Goal: Task Accomplishment & Management: Use online tool/utility

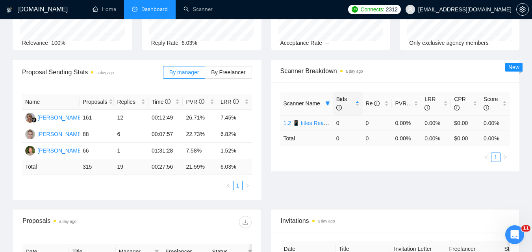
scroll to position [79, 0]
click at [329, 101] on icon "filter" at bounding box center [327, 103] width 5 height 5
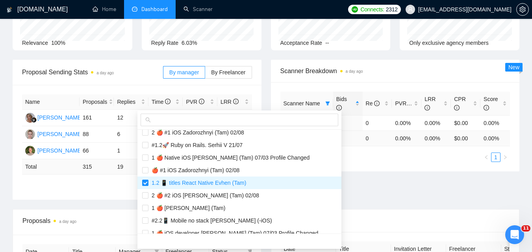
scroll to position [512, 0]
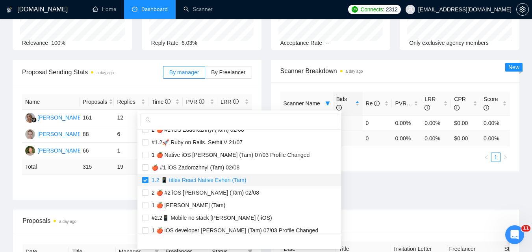
click at [172, 178] on span "1.2 📱 titles React Native Evhen (Tam)" at bounding box center [197, 180] width 98 height 6
checkbox input "false"
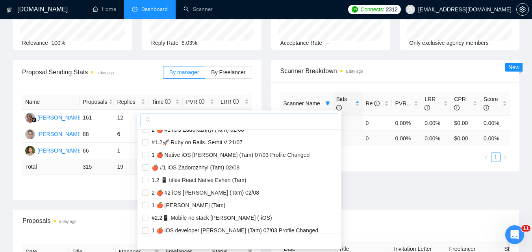
click at [182, 117] on input "text" at bounding box center [242, 120] width 181 height 9
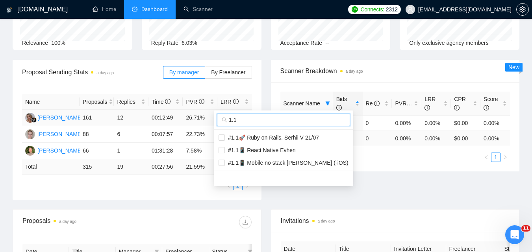
scroll to position [0, 0]
type input "1.1"
click at [301, 161] on span "#1.1📱 Mobile no stack [PERSON_NAME] (-iOS)" at bounding box center [287, 163] width 124 height 6
checkbox input "true"
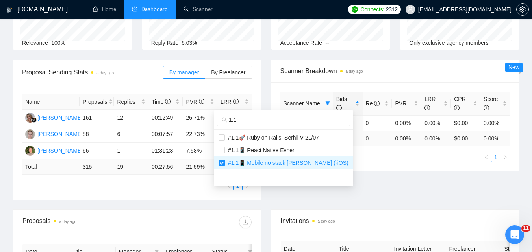
click at [405, 176] on div "Proposal Sending Stats a day ago By manager By Freelancer Name Proposals Replie…" at bounding box center [266, 135] width 516 height 150
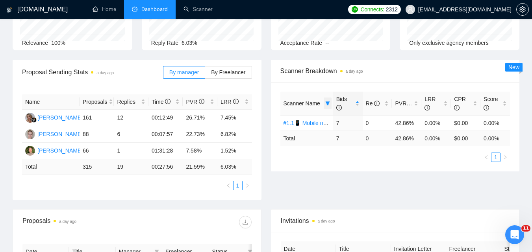
click at [324, 105] on span at bounding box center [328, 104] width 8 height 12
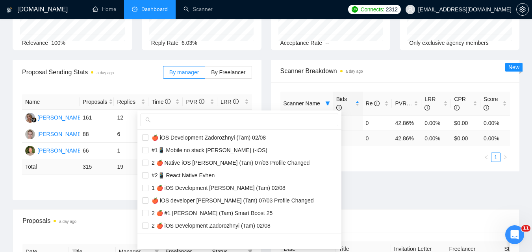
click at [246, 127] on div at bounding box center [239, 120] width 204 height 19
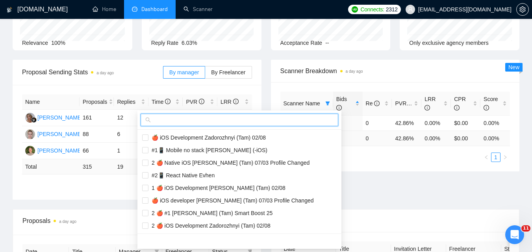
click at [249, 121] on input "text" at bounding box center [242, 120] width 181 height 9
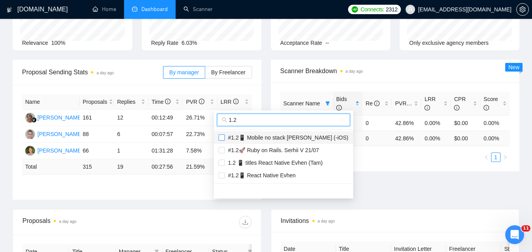
type input "1.2"
click at [224, 137] on input "checkbox" at bounding box center [222, 138] width 6 height 6
checkbox input "true"
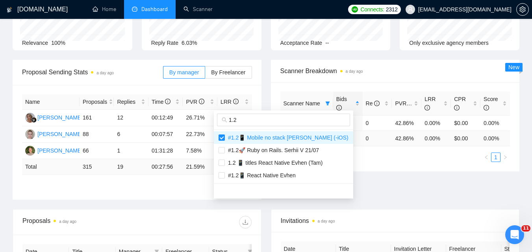
click at [364, 187] on div "Proposal Sending Stats a day ago By manager By Freelancer Name Proposals Replie…" at bounding box center [266, 135] width 516 height 150
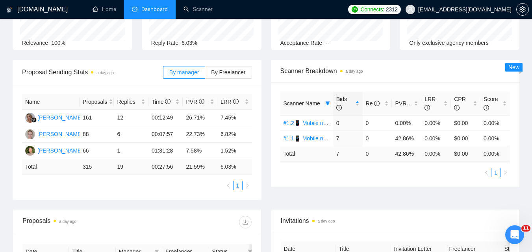
click at [314, 106] on span "Scanner Name" at bounding box center [302, 103] width 37 height 6
click at [327, 105] on icon "filter" at bounding box center [327, 103] width 5 height 5
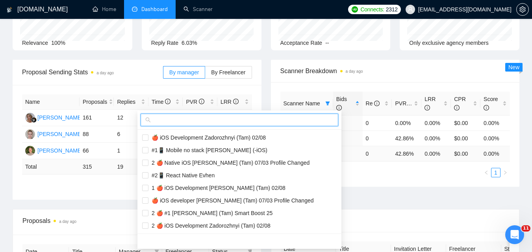
click at [277, 124] on input "text" at bounding box center [242, 120] width 181 height 9
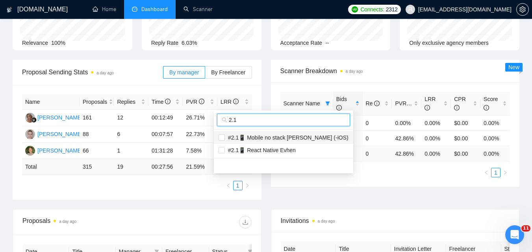
type input "2.1"
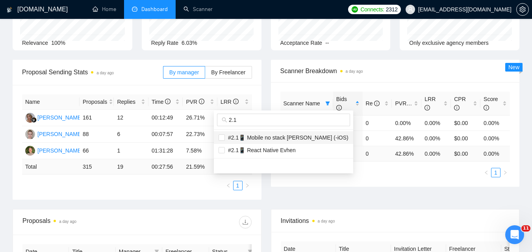
click at [308, 137] on span "#2.1📱 Mobile no stack [PERSON_NAME] (-iOS)" at bounding box center [287, 138] width 124 height 6
checkbox input "true"
click at [379, 192] on div "Proposal Sending Stats a day ago By manager By Freelancer Name Proposals Replie…" at bounding box center [266, 135] width 516 height 150
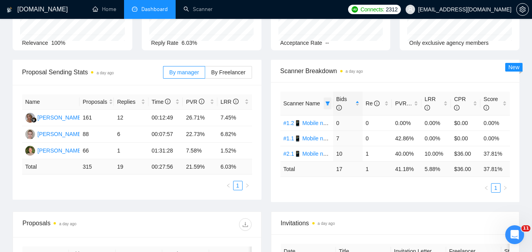
click at [325, 103] on span at bounding box center [328, 104] width 8 height 12
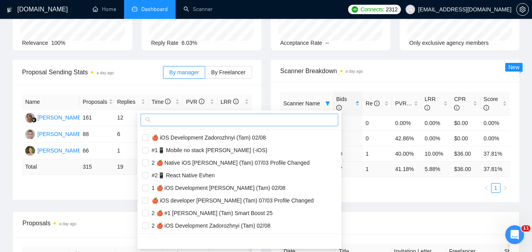
click at [238, 120] on input "text" at bounding box center [242, 120] width 181 height 9
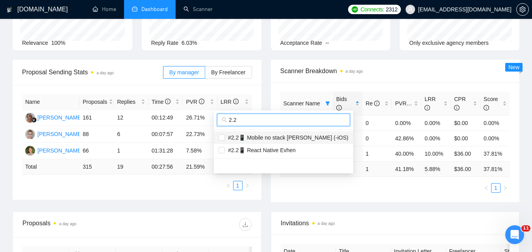
type input "2.2"
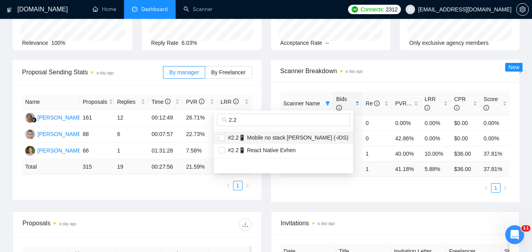
click at [278, 135] on span "#2.2📱 Mobile no stack [PERSON_NAME] (-iOS)" at bounding box center [287, 138] width 124 height 6
checkbox input "true"
click at [348, 203] on div "Proposal Sending Stats a day ago By manager By Freelancer Name Proposals Replie…" at bounding box center [266, 136] width 516 height 152
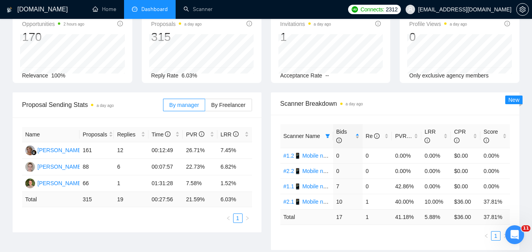
scroll to position [79, 0]
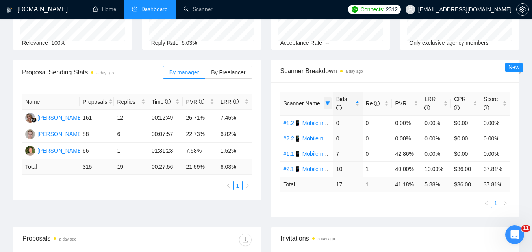
click at [325, 99] on span at bounding box center [328, 104] width 8 height 12
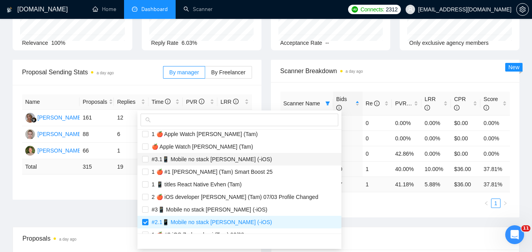
scroll to position [118, 0]
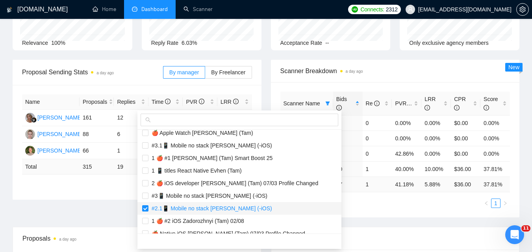
click at [151, 211] on span "#2.1📱 Mobile no stack [PERSON_NAME] (-iOS)" at bounding box center [210, 209] width 124 height 6
checkbox input "false"
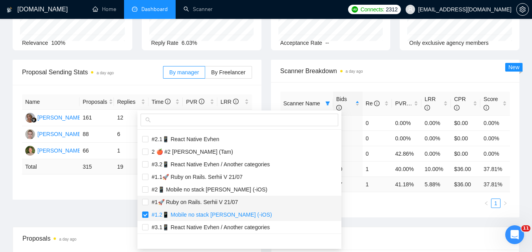
drag, startPoint x: 143, startPoint y: 215, endPoint x: 152, endPoint y: 206, distance: 13.4
click at [143, 215] on input "checkbox" at bounding box center [145, 215] width 6 height 6
checkbox input "false"
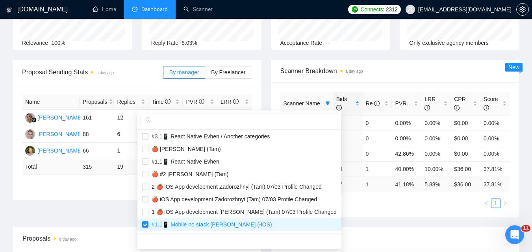
scroll to position [394, 0]
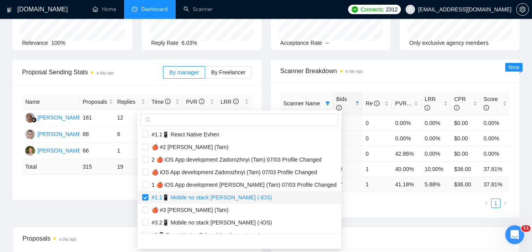
click at [150, 195] on span "#1.1📱 Mobile no stack [PERSON_NAME] (-iOS)" at bounding box center [210, 198] width 124 height 6
checkbox input "false"
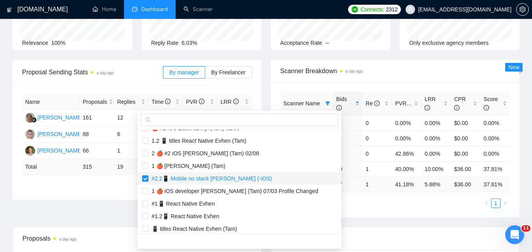
click at [145, 177] on input "checkbox" at bounding box center [145, 179] width 6 height 6
checkbox input "false"
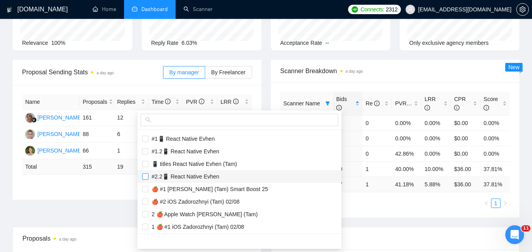
scroll to position [618, 0]
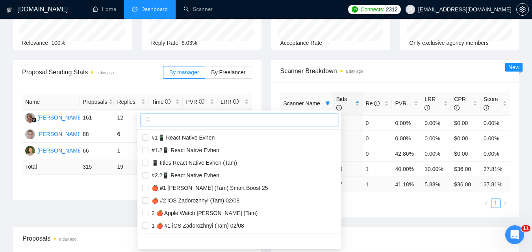
click at [173, 118] on input "text" at bounding box center [242, 120] width 181 height 9
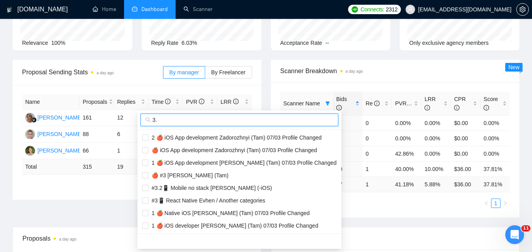
scroll to position [0, 0]
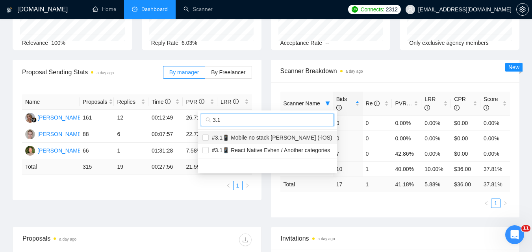
type input "3.1"
click at [260, 136] on span "#3.1📱 Mobile no stack [PERSON_NAME] (-iOS)" at bounding box center [271, 138] width 124 height 6
checkbox input "true"
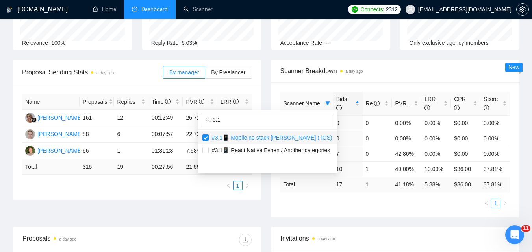
click at [209, 174] on body "GigRadar.io Home Dashboard Scanner Connects: 2312 serhii.verzhbytskyi@snotor.pr…" at bounding box center [266, 47] width 532 height 252
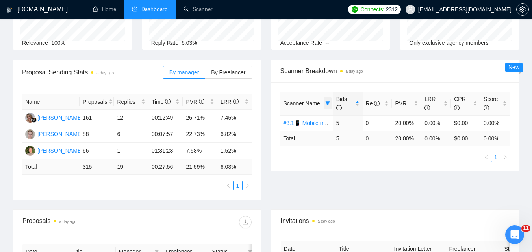
click at [330, 104] on span at bounding box center [328, 104] width 8 height 12
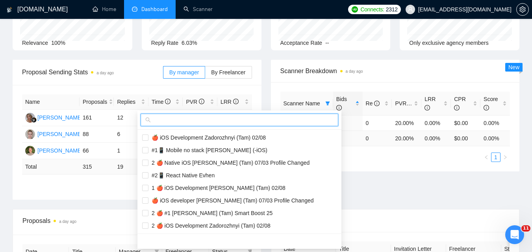
click at [251, 122] on input "text" at bounding box center [242, 120] width 181 height 9
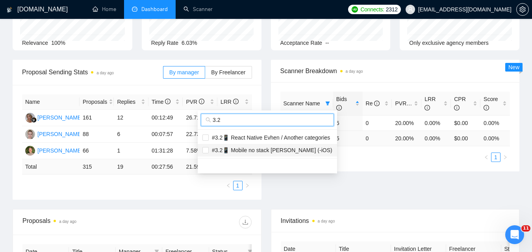
type input "3.2"
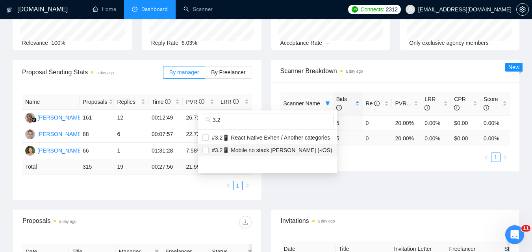
click at [255, 150] on span "#3.2📱 Mobile no stack [PERSON_NAME] (-iOS)" at bounding box center [271, 150] width 124 height 6
checkbox input "true"
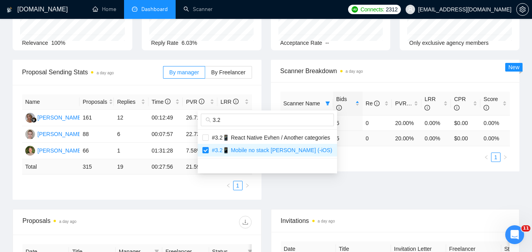
click at [371, 187] on div "Proposal Sending Stats a day ago By manager By Freelancer Name Proposals Replie…" at bounding box center [266, 135] width 516 height 150
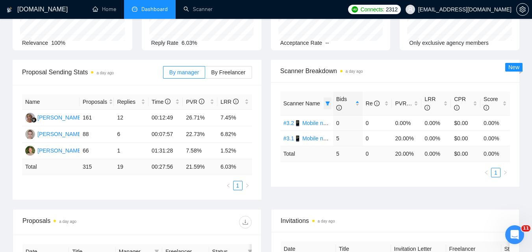
click at [330, 99] on span at bounding box center [328, 104] width 8 height 12
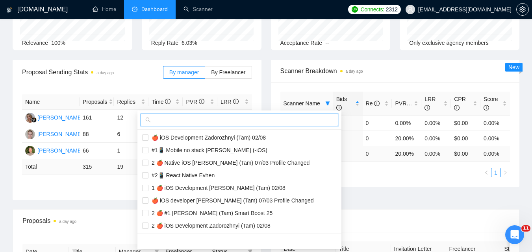
click at [286, 118] on input "text" at bounding box center [242, 120] width 181 height 9
paste input "1 🍎 #1 [PERSON_NAME] (Tam) Smart Boost 25"
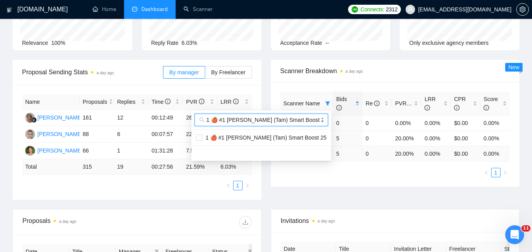
scroll to position [0, 4]
type input "1 🍎 #1 [PERSON_NAME] (Tam) Smart Boost 25"
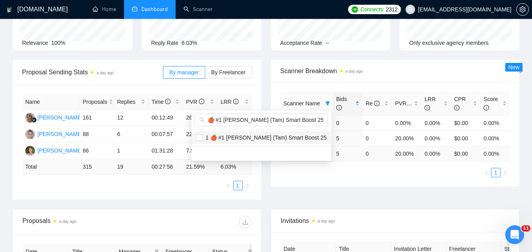
scroll to position [0, 0]
click at [277, 139] on span "1 🍎 #1 [PERSON_NAME] (Tam) Smart Boost 25" at bounding box center [264, 138] width 124 height 6
checkbox input "true"
click at [330, 174] on body "GigRadar.io Home Dashboard Scanner Connects: 2312 serhii.verzhbytskyi@snotor.pr…" at bounding box center [266, 47] width 532 height 252
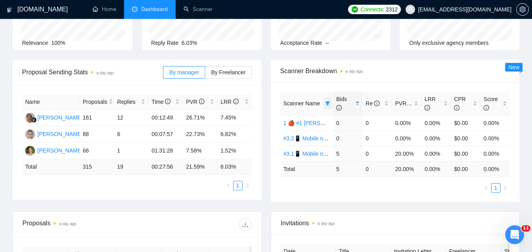
click at [328, 102] on icon "filter" at bounding box center [327, 103] width 5 height 5
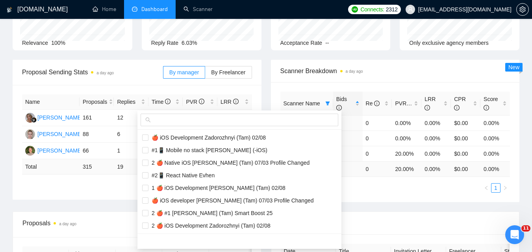
click at [297, 126] on div at bounding box center [239, 120] width 204 height 19
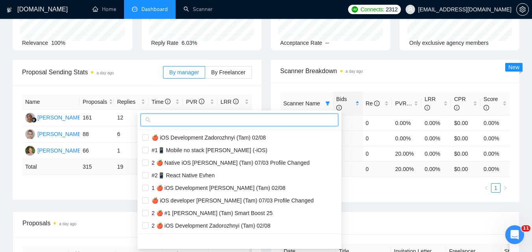
click at [297, 121] on input "text" at bounding box center [242, 120] width 181 height 9
paste input "2 🍎 #1 [PERSON_NAME] (Tam) Smart Boost 25"
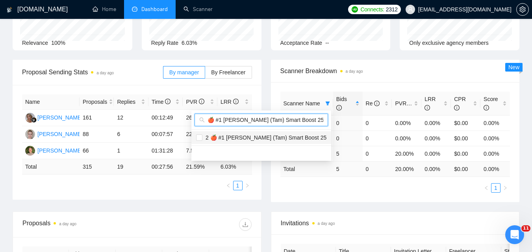
type input "2 🍎 #1 [PERSON_NAME] (Tam) Smart Boost 25"
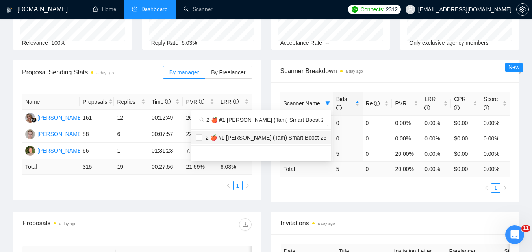
click at [262, 135] on span "2 🍎 #1 [PERSON_NAME] (Tam) Smart Boost 25" at bounding box center [264, 138] width 124 height 6
checkbox input "true"
click at [401, 214] on main "Team Dashboard 2025-08-29 2025-09-05 Last 30 Days Today Yesterday This Week Las…" at bounding box center [266, 208] width 507 height 510
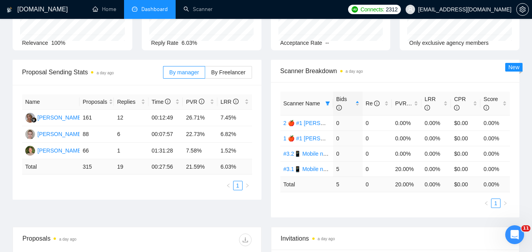
click at [287, 75] on span "Scanner Breakdown a day ago" at bounding box center [395, 71] width 230 height 10
click at [323, 101] on div "Scanner Name" at bounding box center [307, 103] width 46 height 9
click at [325, 106] on icon "filter" at bounding box center [327, 103] width 5 height 5
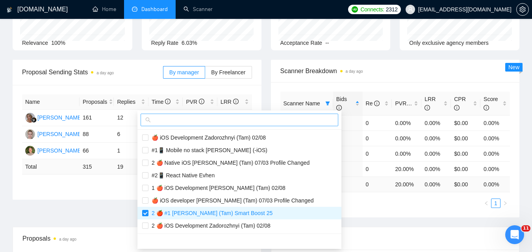
click at [299, 118] on input "text" at bounding box center [242, 120] width 181 height 9
paste input "1 🍎 #2 [PERSON_NAME] (Tam)"
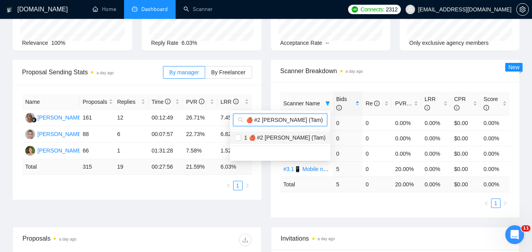
type input "1 🍎 #2 [PERSON_NAME] (Tam)"
click at [271, 139] on span "1 🍎 #2 [PERSON_NAME] (Tam)" at bounding box center [283, 138] width 85 height 6
checkbox input "true"
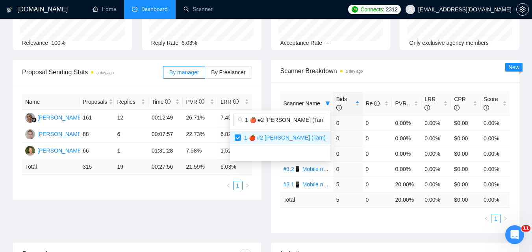
click at [371, 174] on body "GigRadar.io Home Dashboard Scanner Connects: 2312 serhii.verzhbytskyi@snotor.pr…" at bounding box center [266, 47] width 532 height 252
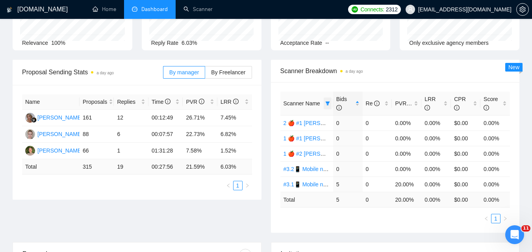
click at [328, 102] on icon "filter" at bounding box center [327, 103] width 5 height 5
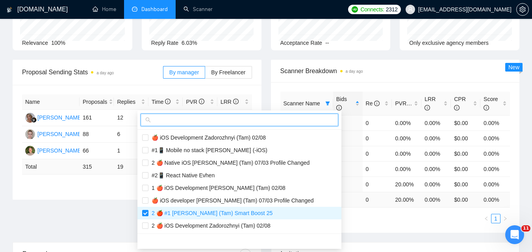
click at [299, 116] on input "text" at bounding box center [242, 120] width 181 height 9
paste input "2 🍎 #2 [PERSON_NAME] (Tam)"
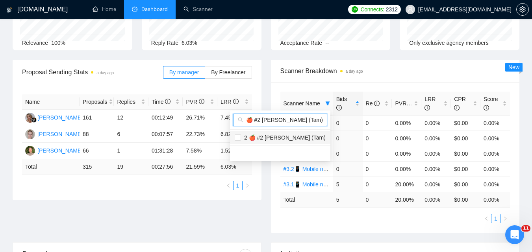
type input "2 🍎 #2 [PERSON_NAME] (Tam)"
click at [281, 135] on span "2 🍎 #2 [PERSON_NAME] (Tam)" at bounding box center [283, 138] width 85 height 6
checkbox input "true"
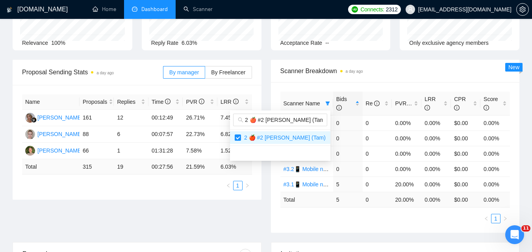
click at [354, 220] on ul "1" at bounding box center [395, 218] width 230 height 9
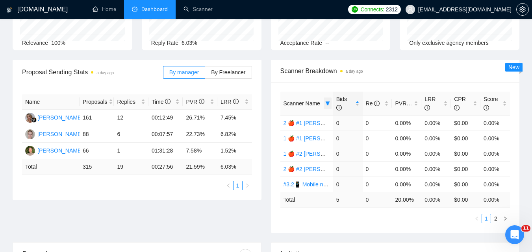
click at [326, 105] on icon "filter" at bounding box center [327, 103] width 5 height 5
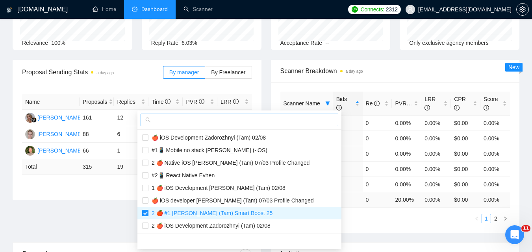
click at [309, 125] on span at bounding box center [240, 120] width 198 height 13
paste input "1 🍎 #3 [PERSON_NAME] (Tam)"
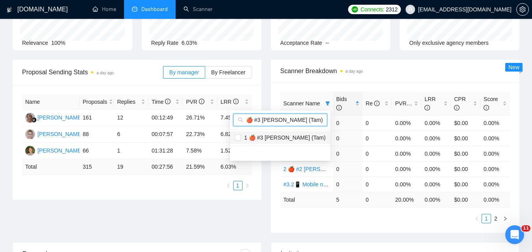
type input "1 🍎 #3 [PERSON_NAME] (Tam)"
click at [287, 138] on span "1 🍎 #3 [PERSON_NAME] (Tam)" at bounding box center [283, 138] width 85 height 6
checkbox input "true"
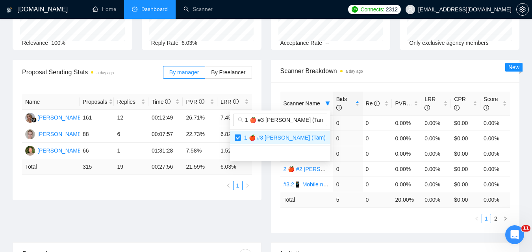
click at [316, 174] on body "GigRadar.io Home Dashboard Scanner Connects: 2312 serhii.verzhbytskyi@snotor.pr…" at bounding box center [266, 47] width 532 height 252
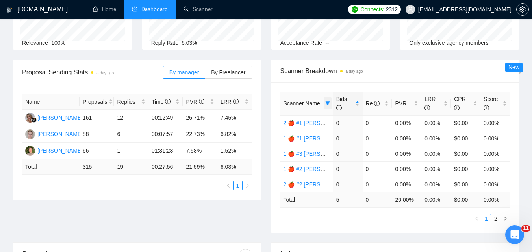
click at [326, 101] on icon "filter" at bounding box center [327, 103] width 5 height 5
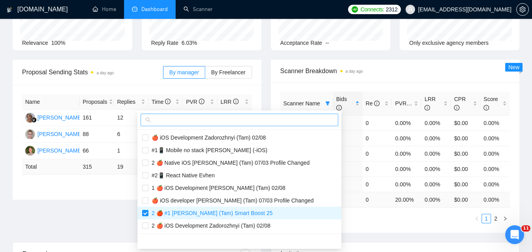
click at [305, 119] on input "text" at bounding box center [242, 120] width 181 height 9
paste input "2 🍎 #3 [PERSON_NAME] ([PERSON_NAME])"
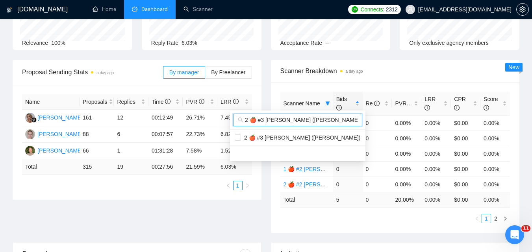
scroll to position [0, 4]
type input "2 🍎 #3 [PERSON_NAME] ([PERSON_NAME])"
click at [258, 137] on span "2 🍎 #3 [PERSON_NAME] ([PERSON_NAME])" at bounding box center [301, 138] width 120 height 6
checkbox input "true"
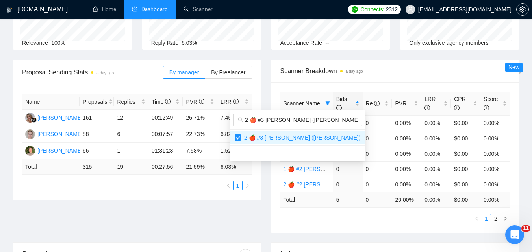
click at [379, 226] on div "Scanner Name Bids Re PVR LRR CPR Score 2 🍎 #1 SWIFT Zadorozhnyi (Tam) Smart Boo…" at bounding box center [395, 157] width 249 height 151
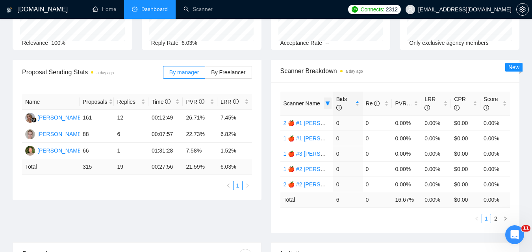
click at [326, 104] on icon "filter" at bounding box center [327, 103] width 5 height 5
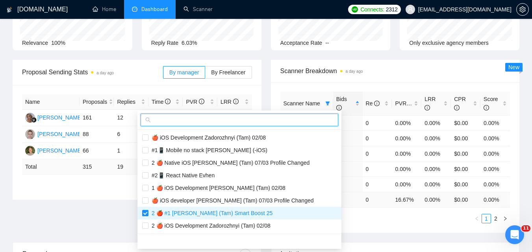
click at [284, 124] on input "text" at bounding box center [242, 120] width 181 height 9
paste input "2 🍎 #3 [PERSON_NAME] ([PERSON_NAME])"
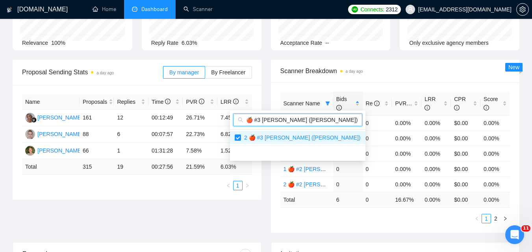
type input "2 🍎 #3 [PERSON_NAME] ([PERSON_NAME])"
click at [348, 212] on div "Scanner Name Bids Re PVR LRR CPR Score 2 🍎 #1 SWIFT Zadorozhnyi (Tam) Smart Boo…" at bounding box center [395, 158] width 230 height 132
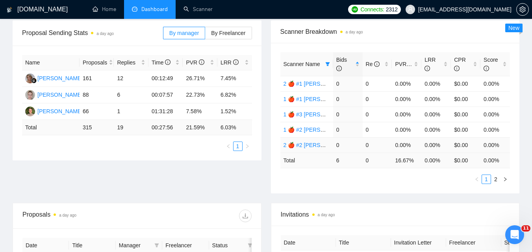
scroll to position [79, 0]
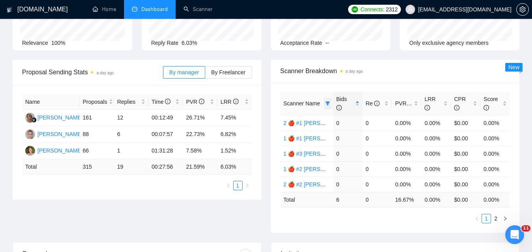
click at [330, 101] on span at bounding box center [328, 104] width 8 height 12
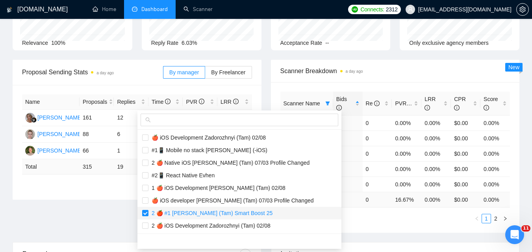
click at [170, 211] on span "2 🍎 #1 [PERSON_NAME] (Tam) Smart Boost 25" at bounding box center [210, 213] width 124 height 6
checkbox input "false"
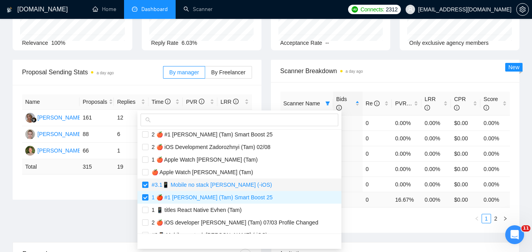
click at [199, 184] on span "#3.1📱 Mobile no stack [PERSON_NAME] (-iOS)" at bounding box center [210, 185] width 124 height 6
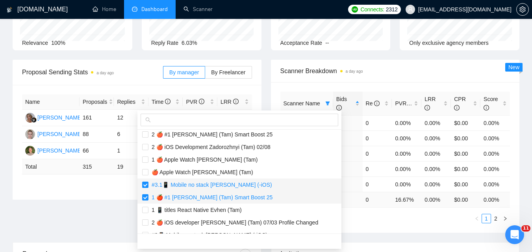
checkbox input "false"
click at [202, 195] on span "1 🍎 #1 [PERSON_NAME] (Tam) Smart Boost 25" at bounding box center [210, 198] width 124 height 6
checkbox input "false"
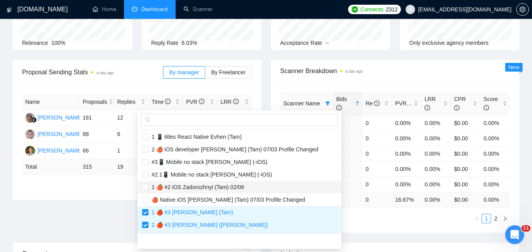
scroll to position [158, 0]
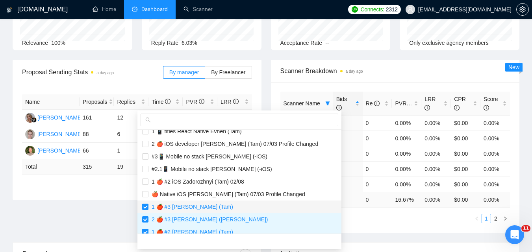
click at [198, 204] on span "1 🍎 #3 [PERSON_NAME] (Tam)" at bounding box center [190, 207] width 85 height 6
checkbox input "false"
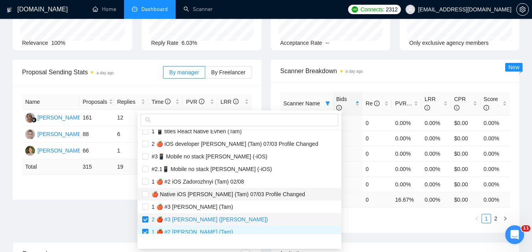
drag, startPoint x: 202, startPoint y: 217, endPoint x: 210, endPoint y: 199, distance: 19.6
click at [202, 217] on span "2 🍎 #3 [PERSON_NAME] ([PERSON_NAME])" at bounding box center [208, 220] width 120 height 6
checkbox input "false"
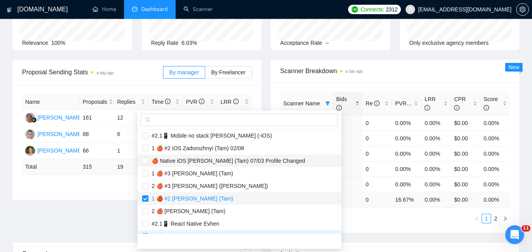
scroll to position [197, 0]
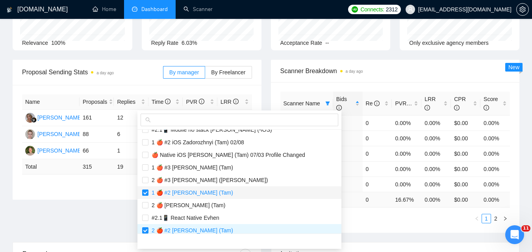
click at [217, 190] on span "1 🍎 #2 [PERSON_NAME] (Tam)" at bounding box center [190, 193] width 85 height 6
checkbox input "false"
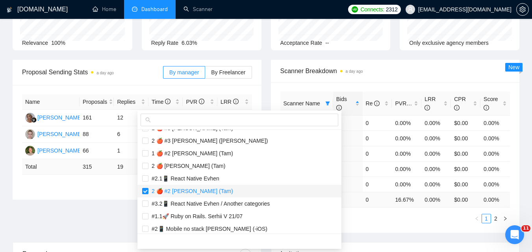
click at [217, 188] on span "2 🍎 #2 [PERSON_NAME] (Tam)" at bounding box center [190, 191] width 85 height 6
checkbox input "false"
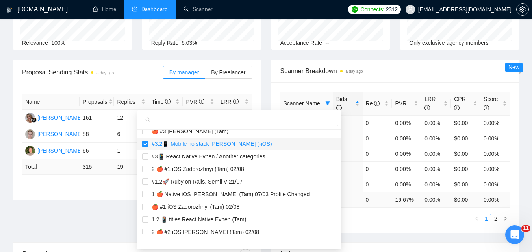
click at [204, 145] on span "#3.2📱 Mobile no stack [PERSON_NAME] (-iOS)" at bounding box center [210, 144] width 124 height 6
checkbox input "false"
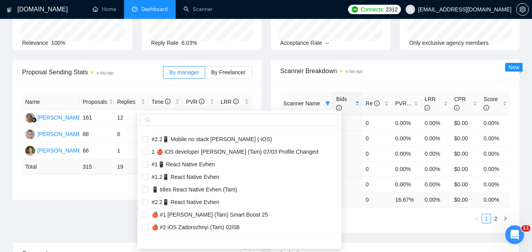
scroll to position [618, 0]
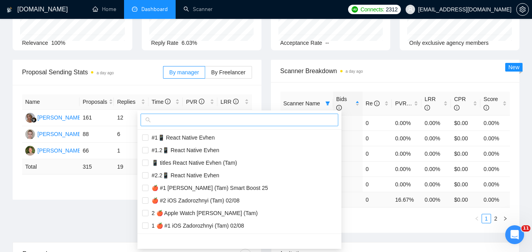
click at [210, 115] on span at bounding box center [240, 120] width 198 height 13
click at [213, 116] on input "text" at bounding box center [242, 120] width 181 height 9
paste input "2 🍎 #3 [PERSON_NAME] ([PERSON_NAME])"
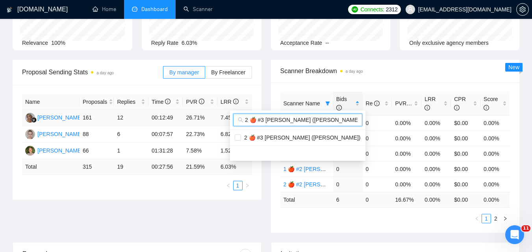
scroll to position [0, 0]
type input "2 🍎 #3 [PERSON_NAME] ([PERSON_NAME])"
click at [239, 137] on span "2 🍎 #3 [PERSON_NAME] ([PERSON_NAME])" at bounding box center [298, 138] width 126 height 9
checkbox input "true"
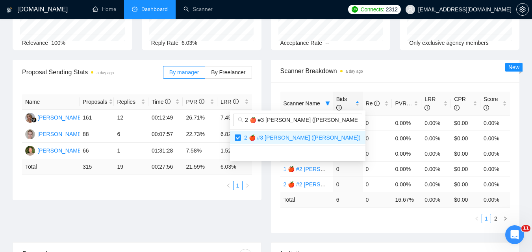
click at [302, 174] on body "GigRadar.io Home Dashboard Scanner Connects: 2312 serhii.verzhbytskyi@snotor.pr…" at bounding box center [266, 47] width 532 height 252
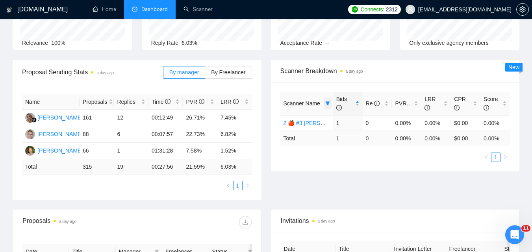
click at [324, 103] on span at bounding box center [328, 104] width 8 height 12
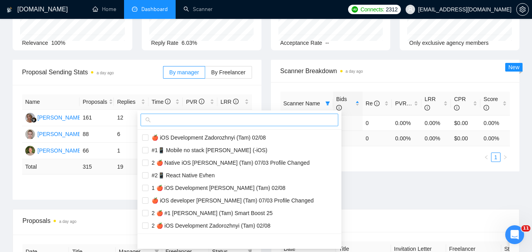
click at [293, 122] on input "text" at bounding box center [242, 120] width 181 height 9
paste input "1 🍎 #1 iOS Zadorozhnyi (Tam) 02/08"
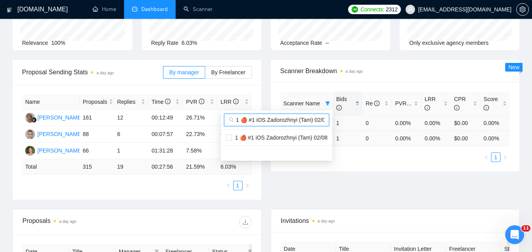
scroll to position [0, 4]
type input "1 🍎 #1 iOS Zadorozhnyi (Tam) 02/08"
click at [280, 137] on span "1 🍎 #1 iOS Zadorozhnyi (Tam) 02/08" at bounding box center [280, 138] width 96 height 6
checkbox input "true"
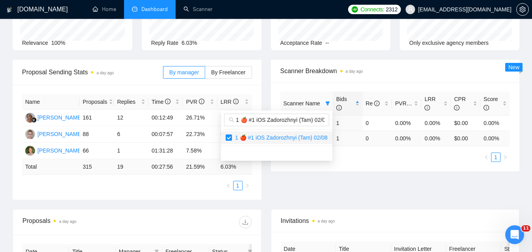
click at [376, 174] on body "GigRadar.io Home Dashboard Scanner Connects: 2312 serhii.verzhbytskyi@snotor.pr…" at bounding box center [266, 47] width 532 height 252
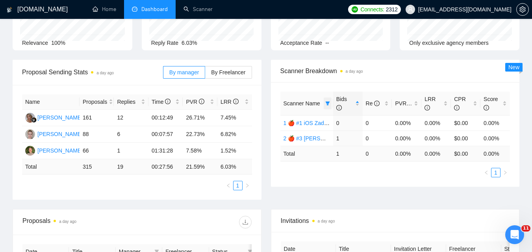
click at [329, 103] on icon "filter" at bounding box center [327, 103] width 5 height 5
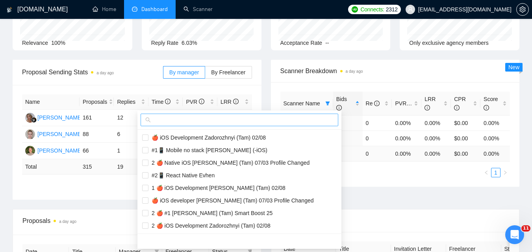
click at [268, 119] on input "text" at bounding box center [242, 120] width 181 height 9
paste input "2 🍎 #1 iOS Zadorozhnyi (Tam) 02/08"
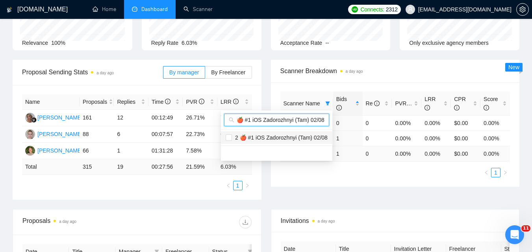
type input "2 🍎 #1 iOS Zadorozhnyi (Tam) 02/08"
click at [262, 142] on li "2 🍎 #1 iOS Zadorozhnyi (Tam) 02/08" at bounding box center [276, 138] width 111 height 13
checkbox input "true"
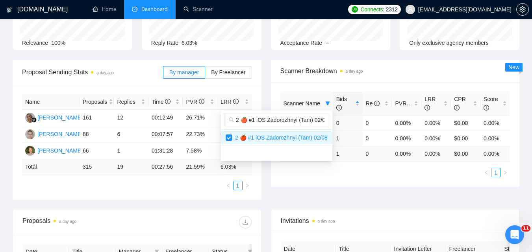
click at [343, 187] on div "Scanner Name Bids Re PVR LRR CPR Score 1 🍎 #1 iOS Zadorozhnyi (Tam) 02/08 0 0 0…" at bounding box center [395, 134] width 249 height 105
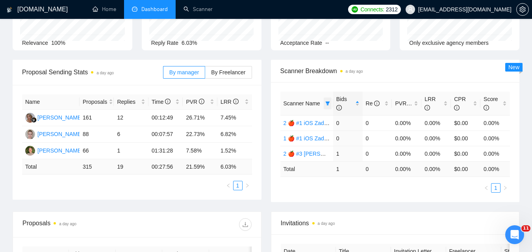
drag, startPoint x: 332, startPoint y: 103, endPoint x: 328, endPoint y: 103, distance: 4.0
click at [328, 103] on th "Scanner Name" at bounding box center [306, 104] width 53 height 24
click at [328, 104] on icon "filter" at bounding box center [327, 104] width 4 height 4
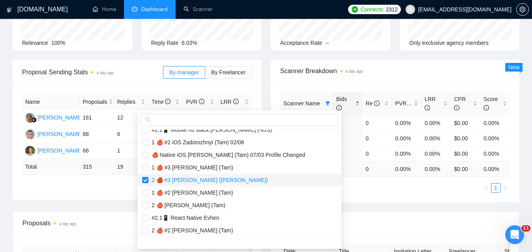
click at [171, 178] on span "2 🍎 #3 [PERSON_NAME] ([PERSON_NAME])" at bounding box center [208, 180] width 120 height 6
checkbox input "false"
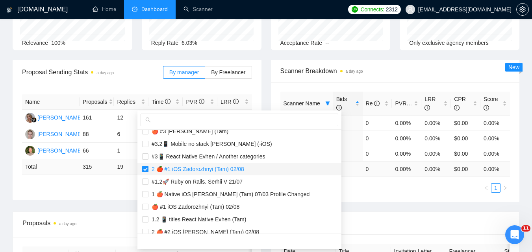
click at [176, 166] on span "2 🍎 #1 iOS Zadorozhnyi (Tam) 02/08" at bounding box center [196, 169] width 96 height 6
checkbox input "false"
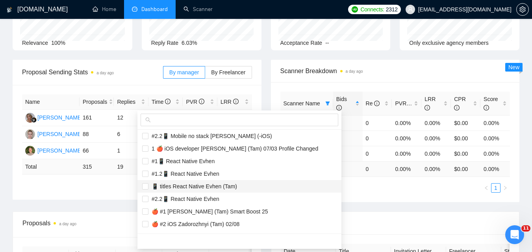
scroll to position [618, 0]
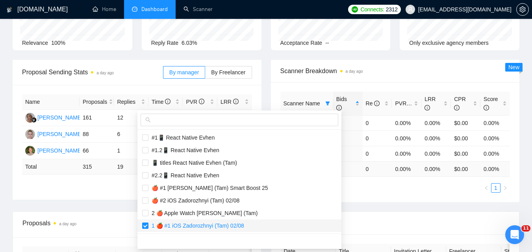
click at [184, 226] on span "1 🍎 #1 iOS Zadorozhnyi (Tam) 02/08" at bounding box center [196, 226] width 96 height 6
checkbox input "false"
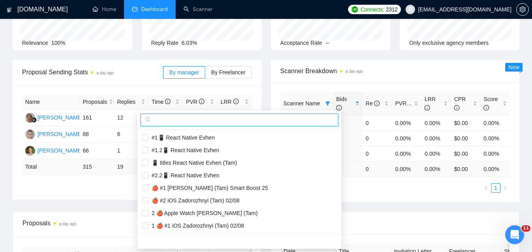
click at [208, 124] on input "text" at bounding box center [242, 120] width 181 height 9
paste input "1 🍎 #2 iOS Zadorozhnyi (Tam) 02/08"
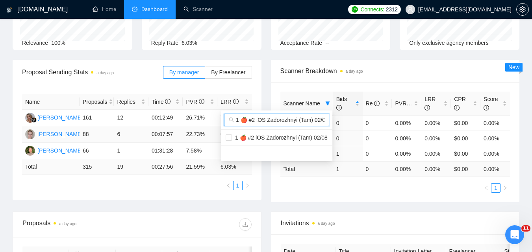
scroll to position [0, 0]
type input "1 🍎 #2 iOS Zadorozhnyi (Tam) 02/08"
click at [247, 141] on span "1 🍎 #2 iOS Zadorozhnyi (Tam) 02/08" at bounding box center [280, 138] width 96 height 6
checkbox input "true"
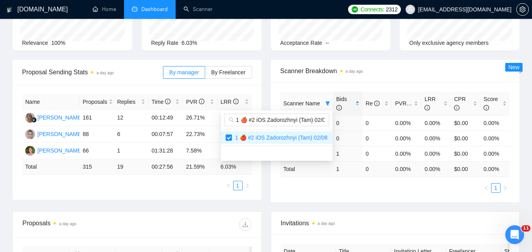
click at [353, 174] on body "GigRadar.io Home Dashboard Scanner Connects: 2312 serhii.verzhbytskyi@snotor.pr…" at bounding box center [266, 47] width 532 height 252
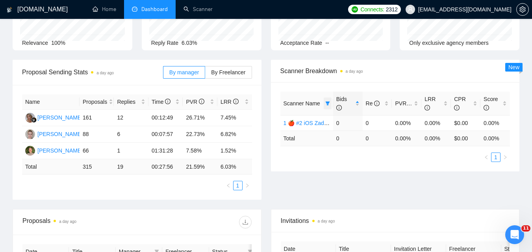
click at [328, 98] on span at bounding box center [328, 104] width 8 height 12
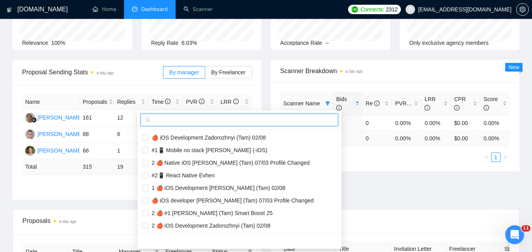
click at [267, 122] on input "text" at bounding box center [242, 120] width 181 height 9
paste input "2 🍎 #2 iOS [PERSON_NAME] (Tam) 02/08"
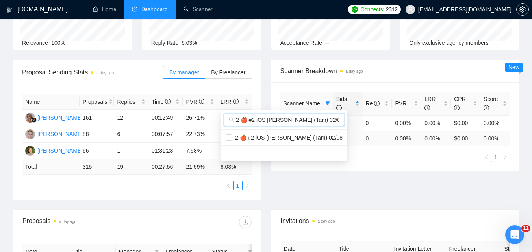
scroll to position [0, 4]
type input "2 🍎 #2 iOS [PERSON_NAME] (Tam) 02/08"
click at [240, 133] on li "2 🍎 #2 iOS [PERSON_NAME] (Tam) 02/08" at bounding box center [284, 138] width 126 height 13
checkbox input "true"
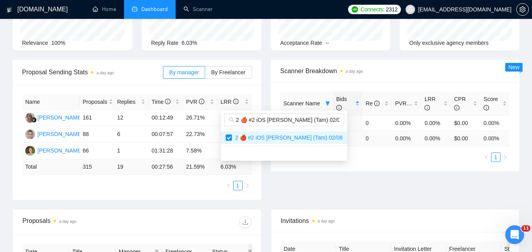
click at [347, 189] on div "Proposal Sending Stats a day ago By manager By Freelancer Name Proposals Replie…" at bounding box center [266, 135] width 516 height 150
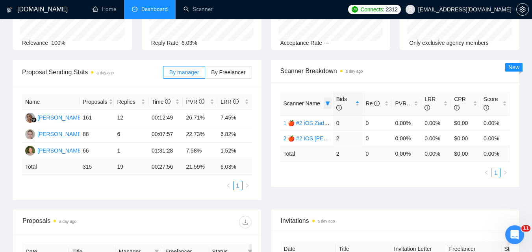
click at [330, 102] on span at bounding box center [328, 104] width 8 height 12
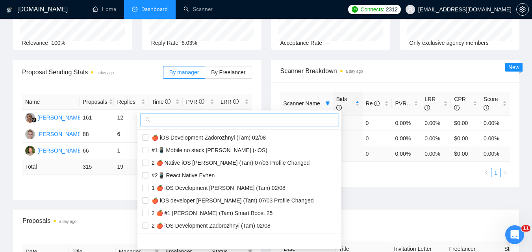
click at [266, 121] on input "text" at bounding box center [242, 120] width 181 height 9
paste input "1 🍎 iOS Development [PERSON_NAME] (Tam) 02/08"
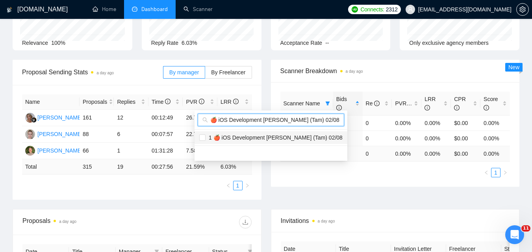
type input "1 🍎 iOS Development [PERSON_NAME] (Tam) 02/08"
click at [246, 135] on span "1 🍎 iOS Development [PERSON_NAME] (Tam) 02/08" at bounding box center [274, 138] width 137 height 6
checkbox input "true"
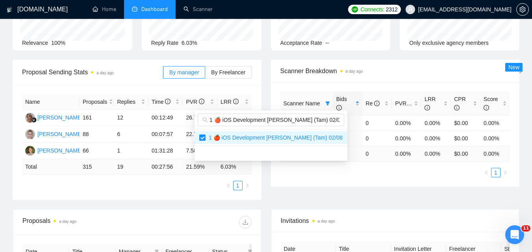
click at [351, 174] on body "GigRadar.io Home Dashboard Scanner Connects: 2312 serhii.verzhbytskyi@snotor.pr…" at bounding box center [266, 47] width 532 height 252
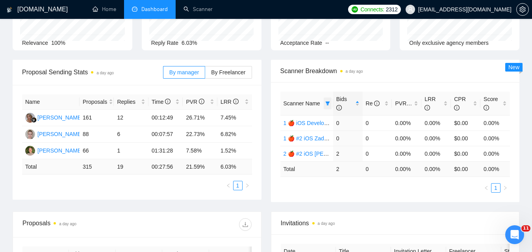
click at [330, 104] on icon "filter" at bounding box center [327, 103] width 5 height 5
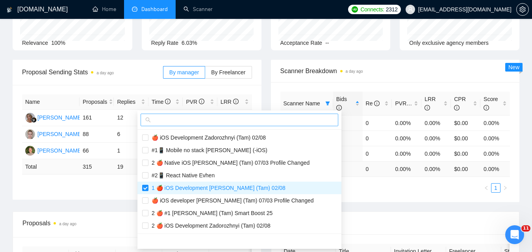
click at [286, 114] on span at bounding box center [240, 120] width 198 height 13
paste input "2 🍎 iOS Development Zadorozhnyi (Tam) 02/08"
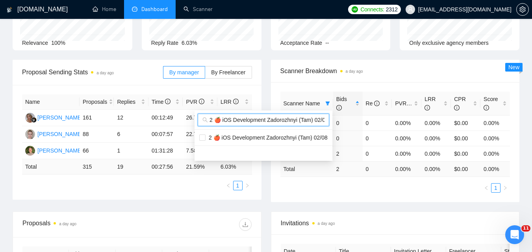
scroll to position [0, 4]
type input "2 🍎 iOS Development Zadorozhnyi (Tam) 02/08"
click at [243, 138] on span "2 🍎 iOS Development Zadorozhnyi (Tam) 02/08" at bounding box center [267, 138] width 122 height 6
checkbox input "true"
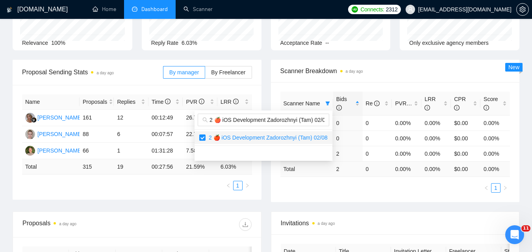
click at [344, 191] on div "Scanner Name Bids Re PVR LRR CPR Score 1 🍎 iOS Development Zadorozhnyi (Tam) 02…" at bounding box center [395, 142] width 230 height 101
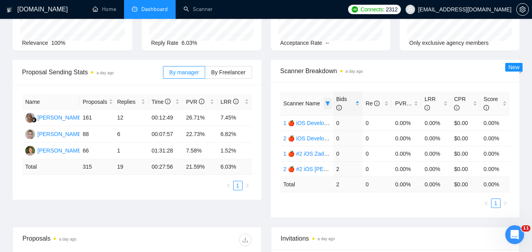
click at [326, 106] on span at bounding box center [328, 104] width 8 height 12
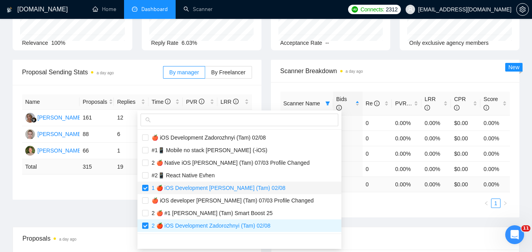
click at [191, 188] on span "1 🍎 iOS Development [PERSON_NAME] (Tam) 02/08" at bounding box center [216, 188] width 137 height 6
checkbox input "false"
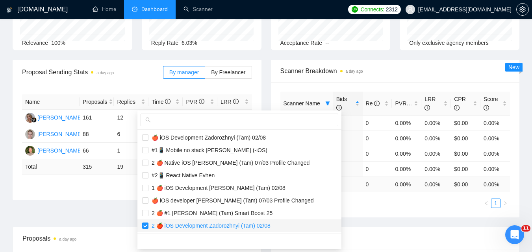
click at [202, 225] on span "2 🍎 iOS Development Zadorozhnyi (Tam) 02/08" at bounding box center [209, 226] width 122 height 6
checkbox input "false"
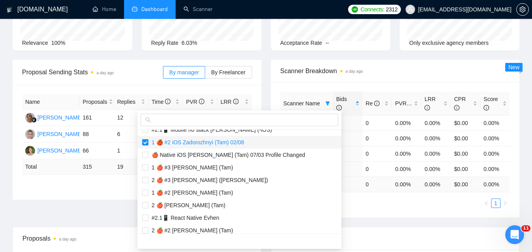
click at [189, 144] on span "1 🍎 #2 iOS Zadorozhnyi (Tam) 02/08" at bounding box center [196, 142] width 96 height 6
checkbox input "false"
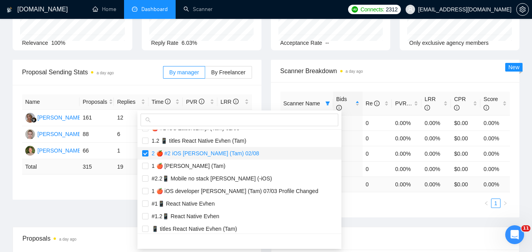
click at [195, 151] on span "2 🍎 #2 iOS [PERSON_NAME] (Tam) 02/08" at bounding box center [203, 153] width 111 height 6
checkbox input "false"
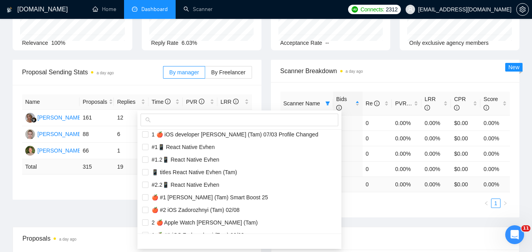
scroll to position [618, 0]
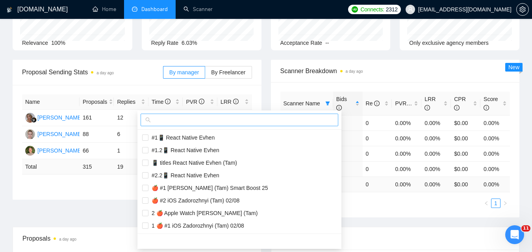
click at [214, 119] on input "text" at bounding box center [242, 120] width 181 height 9
paste input "1 🍎 titles SWIFT Zadorozhnyi (Tam)"
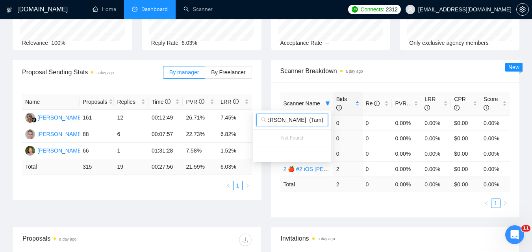
paste input "text"
drag, startPoint x: 290, startPoint y: 120, endPoint x: 229, endPoint y: 113, distance: 61.8
click at [229, 113] on body "GigRadar.io Home Dashboard Scanner Connects: 2312 serhii.verzhbytskyi@snotor.pr…" at bounding box center [266, 47] width 532 height 252
type input "1 🍎 titles SWIFT Zadorozhnyi (Tam)"
click at [380, 174] on body "GigRadar.io Home Dashboard Scanner Connects: 2312 serhii.verzhbytskyi@snotor.pr…" at bounding box center [266, 47] width 532 height 252
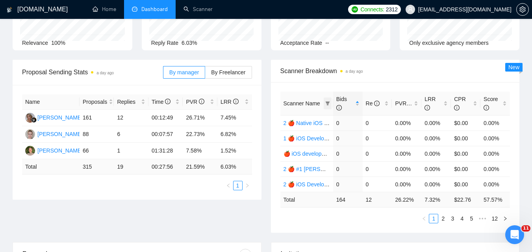
click at [327, 100] on span at bounding box center [328, 104] width 8 height 12
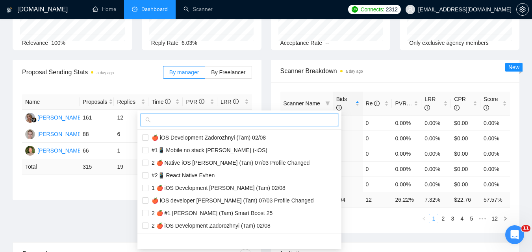
click at [286, 119] on input "text" at bounding box center [242, 120] width 181 height 9
paste input "1 🍎 titles SWIFT Zadorozhnyi (Tam)"
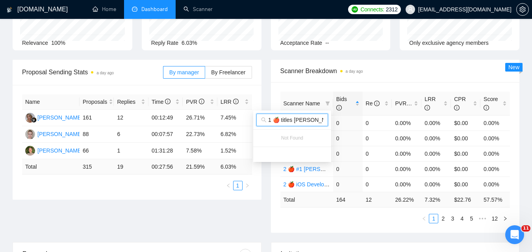
scroll to position [0, 34]
type input "1 🍎 titles SWIFT Zadorozhnyi (Tam)"
click at [326, 174] on body "GigRadar.io Home Dashboard Scanner Connects: 2312 serhii.verzhbytskyi@snotor.pr…" at bounding box center [266, 47] width 532 height 252
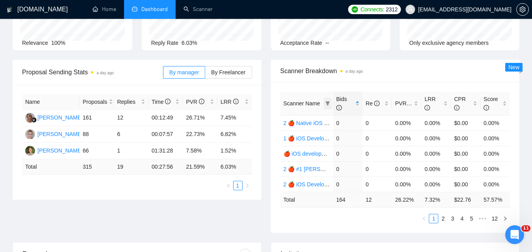
click at [329, 103] on icon "filter" at bounding box center [327, 103] width 5 height 5
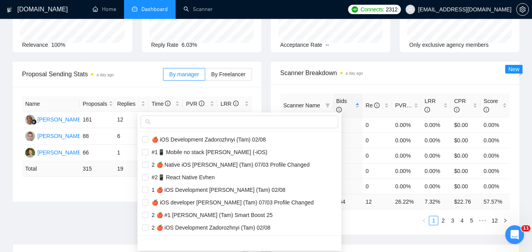
scroll to position [118, 0]
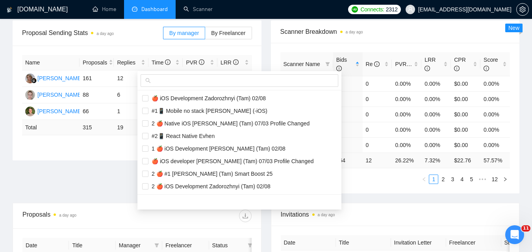
click at [369, 191] on div "Scanner Name Bids Re PVR LRR CPR Score 2 🍎 Native iOS Zadorozhnyi (Tam) 07/03 P…" at bounding box center [395, 118] width 249 height 151
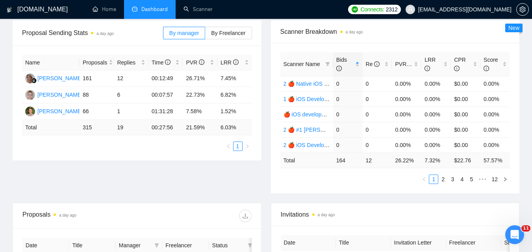
click at [300, 64] on span "Scanner Name" at bounding box center [302, 64] width 37 height 6
click at [325, 67] on span at bounding box center [328, 64] width 8 height 12
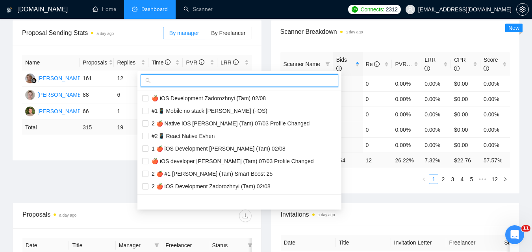
click at [249, 78] on input "text" at bounding box center [242, 80] width 181 height 9
paste input "1 🍎 titles SWIFT Zadorozhnyi (Tam)"
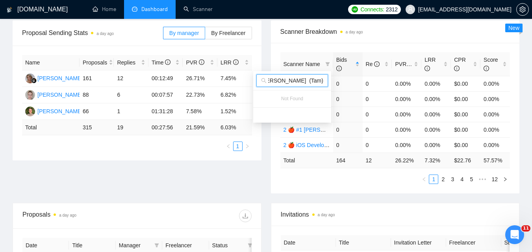
click at [285, 80] on input "1 🍎 titles SWIFT Zadorozhnyi (Tam)" at bounding box center [295, 80] width 55 height 9
drag, startPoint x: 285, startPoint y: 80, endPoint x: 267, endPoint y: 83, distance: 17.5
click at [250, 81] on body "GigRadar.io Home Dashboard Scanner Connects: 2312 serhii.verzhbytskyi@snotor.pr…" at bounding box center [266, 8] width 532 height 252
click at [269, 83] on input "1 🍎 titles SWIFT Zadorozhnyi (Tam)" at bounding box center [295, 80] width 55 height 9
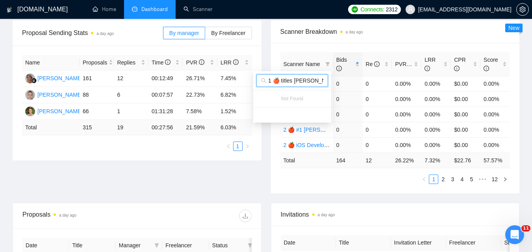
drag, startPoint x: 276, startPoint y: 82, endPoint x: 281, endPoint y: 82, distance: 5.1
click at [281, 82] on input "1 🍎 titles SWIFT Zadorozhnyi (Tam)" at bounding box center [295, 80] width 55 height 9
drag, startPoint x: 287, startPoint y: 82, endPoint x: 402, endPoint y: 74, distance: 115.6
click at [402, 74] on body "GigRadar.io Home Dashboard Scanner Connects: 2312 serhii.verzhbytskyi@snotor.pr…" at bounding box center [266, 8] width 532 height 252
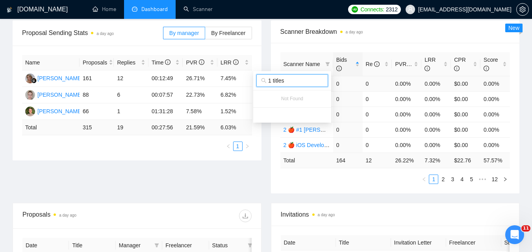
scroll to position [0, 0]
click at [285, 84] on input "1 titles" at bounding box center [295, 80] width 55 height 9
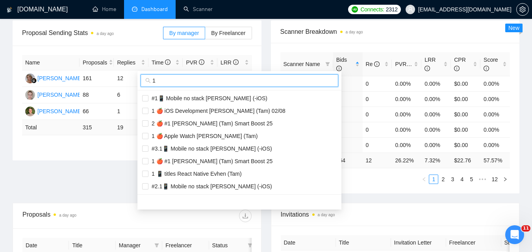
type input "1"
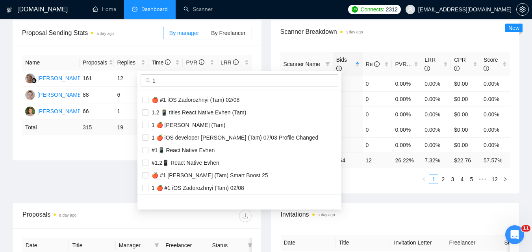
scroll to position [277, 0]
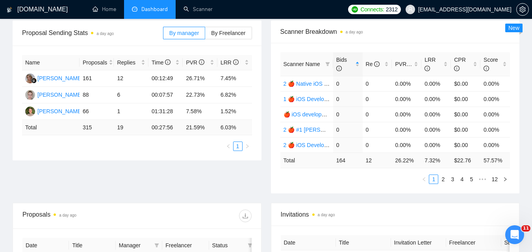
click at [362, 201] on div "Proposal Sending Stats a day ago By manager By Freelancer Name Proposals Replie…" at bounding box center [266, 111] width 516 height 183
click at [326, 63] on icon "filter" at bounding box center [327, 64] width 4 height 4
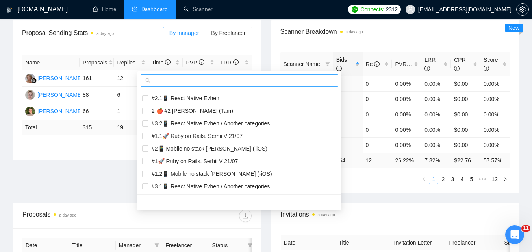
click at [283, 83] on input "text" at bounding box center [242, 80] width 181 height 9
paste input "2 🍎 titles SWIFT Zadorozhnyi (Tam)"
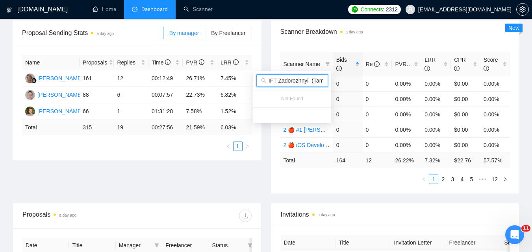
click at [297, 83] on input "2 🍎 titles SWIFT Zadorozhnyi (Tam)" at bounding box center [295, 80] width 55 height 9
drag, startPoint x: 325, startPoint y: 83, endPoint x: 308, endPoint y: 80, distance: 16.8
click at [344, 83] on body "GigRadar.io Home Dashboard Scanner Connects: 2312 serhii.verzhbytskyi@snotor.pr…" at bounding box center [266, 8] width 532 height 252
click at [308, 80] on input "2 🍎 titles SWIFT Zadorozhnyi (Tam)" at bounding box center [295, 80] width 55 height 9
type input "2 🍎 titles SWIFT Zadorozhnyi (Tam)"
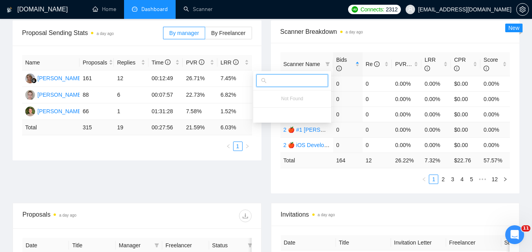
click at [352, 191] on div "Scanner Name Bids Re PVR LRR CPR Score 2 🍎 Native iOS Zadorozhnyi (Tam) 07/03 P…" at bounding box center [395, 118] width 249 height 151
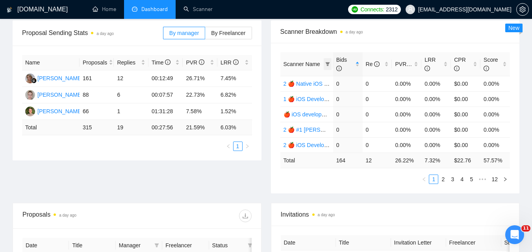
click at [325, 65] on icon "filter" at bounding box center [327, 64] width 5 height 5
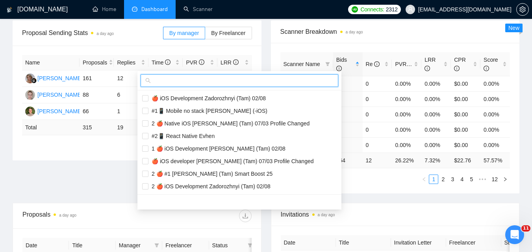
click at [259, 82] on input "text" at bounding box center [242, 80] width 181 height 9
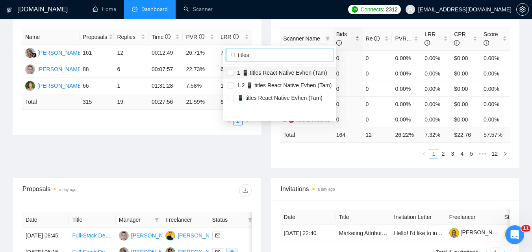
scroll to position [158, 0]
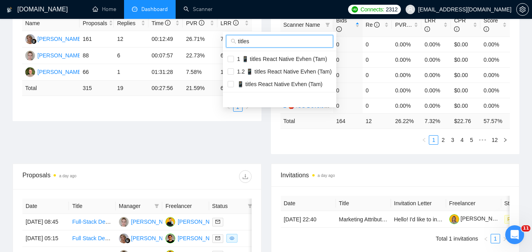
type input "titles"
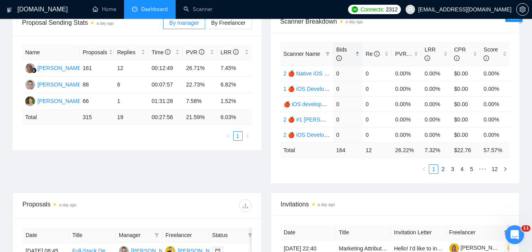
scroll to position [0, 0]
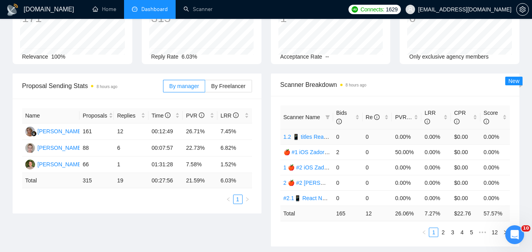
scroll to position [79, 0]
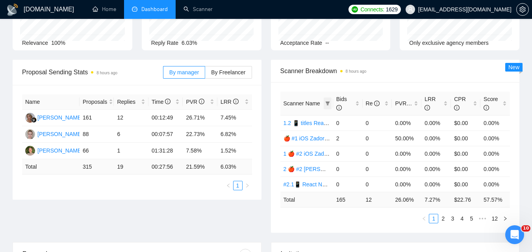
click at [325, 105] on icon "filter" at bounding box center [327, 103] width 5 height 5
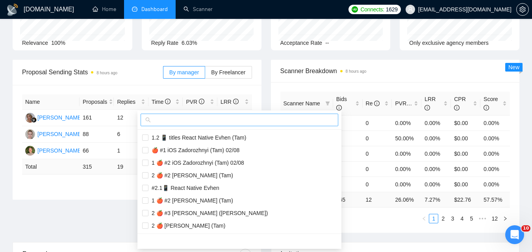
click at [295, 120] on input "text" at bounding box center [242, 120] width 181 height 9
paste input "2 🍎 titles SWIFT Zadorozhnyi (Tam)"
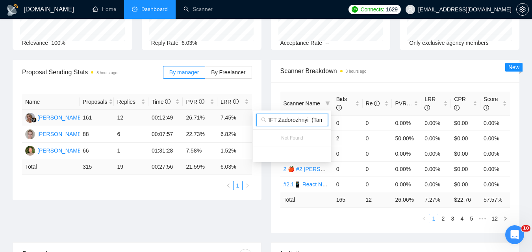
scroll to position [0, 0]
drag, startPoint x: 293, startPoint y: 123, endPoint x: 243, endPoint y: 123, distance: 50.8
click at [243, 123] on body "[DOMAIN_NAME] Home Dashboard Scanner Connects: 1629 [EMAIL_ADDRESS][DOMAIN_NAME…" at bounding box center [266, 47] width 532 height 252
type input "2 🍎 titles SWIFT Zadorozhnyi (Tam)"
click at [323, 174] on body "[DOMAIN_NAME] Home Dashboard Scanner Connects: 1629 [EMAIL_ADDRESS][DOMAIN_NAME…" at bounding box center [266, 47] width 532 height 252
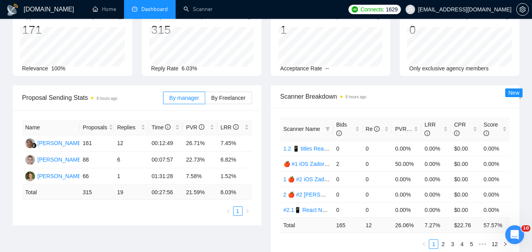
scroll to position [39, 0]
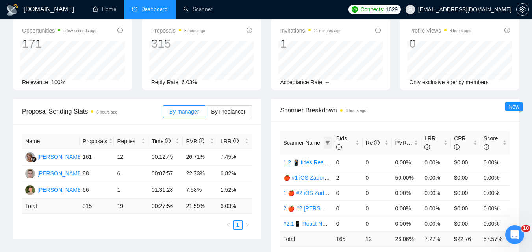
click at [330, 141] on icon "filter" at bounding box center [327, 143] width 5 height 5
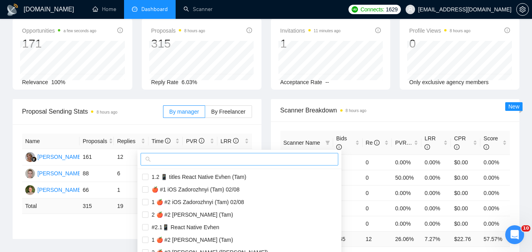
click at [282, 156] on input "text" at bounding box center [242, 159] width 181 height 9
paste input "1 🍎 iOS developer [PERSON_NAME] (Tam) 07/03 Profile Changed"
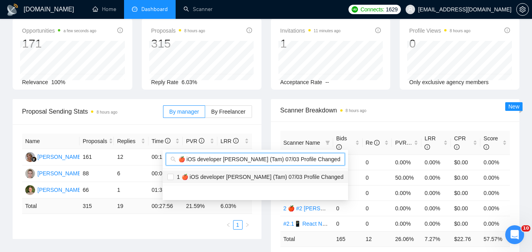
type input "1 🍎 iOS developer [PERSON_NAME] (Tam) 07/03 Profile Changed"
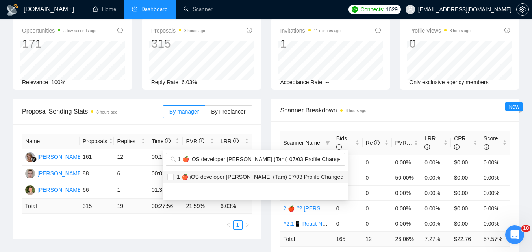
click at [267, 182] on li "1 🍎 iOS developer [PERSON_NAME] (Tam) 07/03 Profile Changed" at bounding box center [256, 177] width 186 height 13
checkbox input "true"
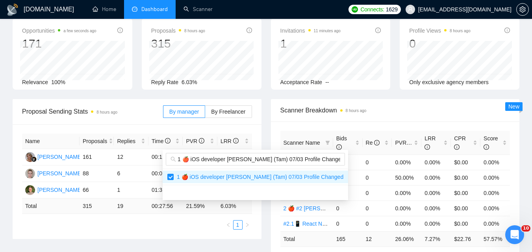
click at [388, 114] on span "Scanner Breakdown 8 hours ago" at bounding box center [395, 111] width 230 height 10
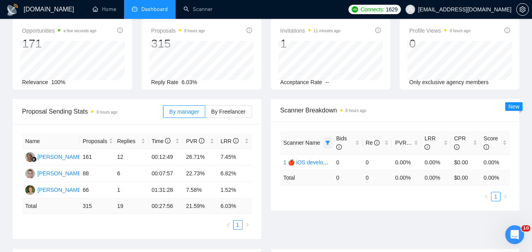
click at [329, 141] on icon "filter" at bounding box center [327, 143] width 4 height 4
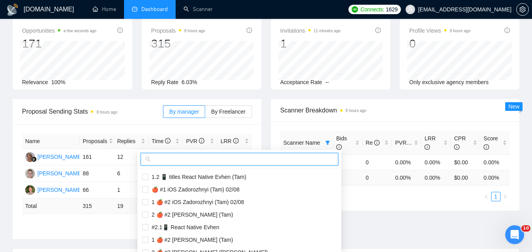
click at [297, 157] on input "text" at bounding box center [242, 159] width 181 height 9
paste input "2 🍎 iOS developer [PERSON_NAME] (Tam) 07/03 Profile Changed"
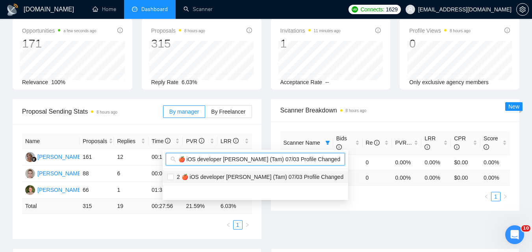
type input "2 🍎 iOS developer [PERSON_NAME] (Tam) 07/03 Profile Changed"
click at [221, 175] on span "2 🍎 iOS developer [PERSON_NAME] (Tam) 07/03 Profile Changed" at bounding box center [259, 177] width 170 height 6
checkbox input "true"
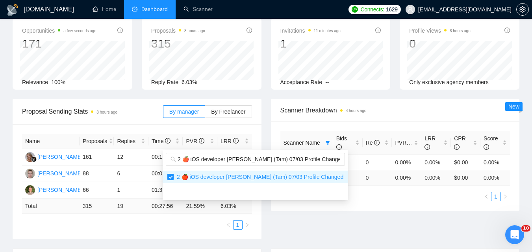
click at [371, 223] on div "Proposal Sending Stats 8 hours ago By manager By Freelancer Name Proposals Repl…" at bounding box center [266, 174] width 516 height 150
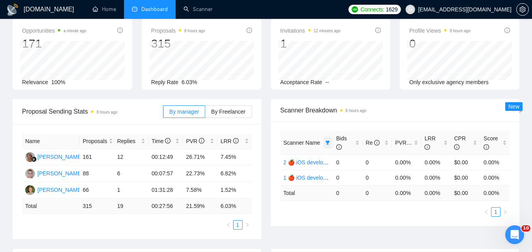
click at [331, 141] on span at bounding box center [328, 143] width 8 height 12
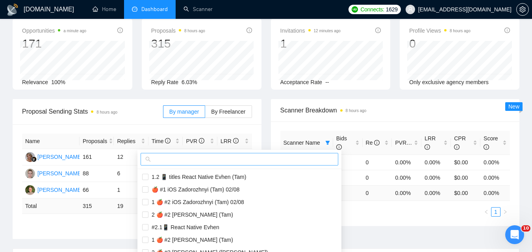
click at [305, 161] on input "text" at bounding box center [242, 159] width 181 height 9
paste input "1 🍎 iOS App developer [PERSON_NAME] (Tam) 07/03 Profile Changed"
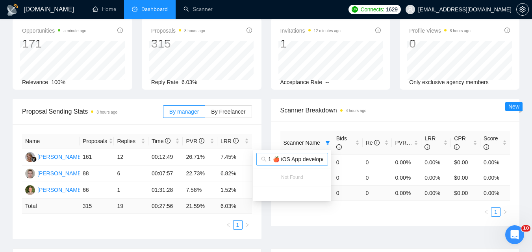
drag, startPoint x: 311, startPoint y: 160, endPoint x: 275, endPoint y: 154, distance: 36.6
click at [275, 154] on span "1 🍎 iOS App developer [PERSON_NAME] (Tam) 07/03 Profile Changed" at bounding box center [292, 159] width 72 height 13
drag, startPoint x: 294, startPoint y: 162, endPoint x: 223, endPoint y: 159, distance: 71.0
click at [223, 159] on body "[DOMAIN_NAME] Home Dashboard Scanner Connects: 1629 [EMAIL_ADDRESS][DOMAIN_NAME…" at bounding box center [266, 87] width 532 height 252
click at [277, 158] on input "1 🍎 iOS App developer [PERSON_NAME] (Tam) 07/03 Profile Changed" at bounding box center [295, 159] width 55 height 9
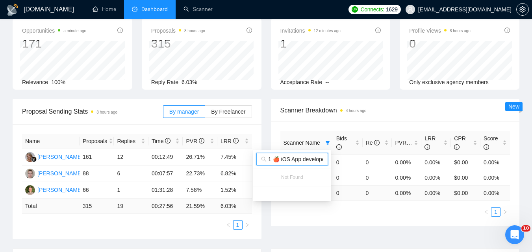
click at [277, 158] on input "1 🍎 iOS App developer [PERSON_NAME] (Tam) 07/03 Profile Changed" at bounding box center [295, 159] width 55 height 9
click at [278, 158] on input "1 🍎 iOS App developer [PERSON_NAME] (Tam) 07/03 Profile Changed" at bounding box center [295, 159] width 55 height 9
click at [275, 158] on input "1 🍎 iOS App developer [PERSON_NAME] (Tam) 07/03 Profile Changed" at bounding box center [295, 159] width 55 height 9
click at [280, 158] on input "1🍎 iOS App developer [PERSON_NAME] (Tam) 07/03 Profile Changed" at bounding box center [295, 159] width 55 height 9
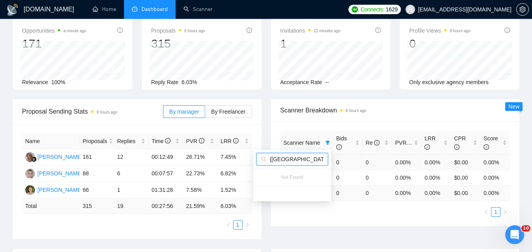
drag, startPoint x: 319, startPoint y: 160, endPoint x: 365, endPoint y: 162, distance: 45.8
click at [365, 162] on body "[DOMAIN_NAME] Home Dashboard Scanner Connects: 1629 [EMAIL_ADDRESS][DOMAIN_NAME…" at bounding box center [266, 87] width 532 height 252
click at [314, 157] on input "iOS App developer [PERSON_NAME] ([GEOGRAPHIC_DATA]) 07/03 Profile Changed" at bounding box center [295, 159] width 55 height 9
drag, startPoint x: 272, startPoint y: 159, endPoint x: 364, endPoint y: 167, distance: 92.5
click at [364, 167] on body "[DOMAIN_NAME] Home Dashboard Scanner Connects: 1629 [EMAIL_ADDRESS][DOMAIN_NAME…" at bounding box center [266, 87] width 532 height 252
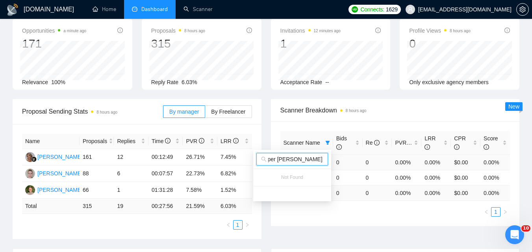
scroll to position [0, 37]
type input "iOS App developer [PERSON_NAME] (Tam)"
click at [347, 225] on div "Scanner Name Bids Re PVR LRR CPR Score 2 🍎 iOS developer [PERSON_NAME] (Tam) 07…" at bounding box center [395, 174] width 249 height 105
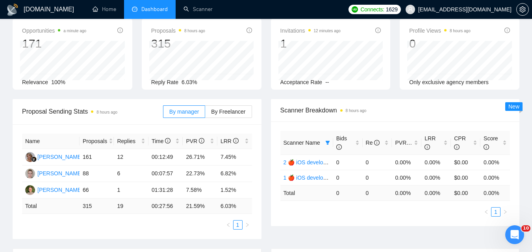
scroll to position [0, 0]
click at [326, 142] on icon "filter" at bounding box center [327, 143] width 5 height 5
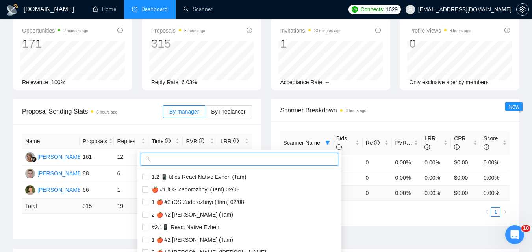
click at [302, 159] on input "text" at bounding box center [242, 159] width 181 height 9
paste input "2 🍎 iOS App developer [PERSON_NAME] (Tam) 07/03 Profile Changed"
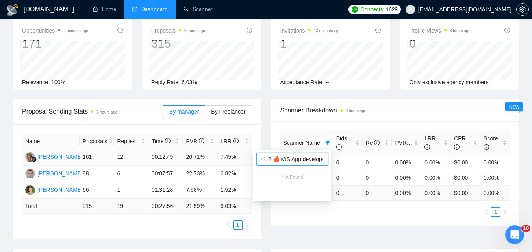
drag, startPoint x: 304, startPoint y: 161, endPoint x: 210, endPoint y: 161, distance: 93.4
click at [208, 160] on body "[DOMAIN_NAME] Home Dashboard Scanner Connects: 1629 [EMAIL_ADDRESS][DOMAIN_NAME…" at bounding box center [266, 87] width 532 height 252
type input "2 🍎 iOS App developer [PERSON_NAME] (Tam) 07/03 Profile Changed"
click at [371, 215] on ul "1" at bounding box center [395, 212] width 230 height 9
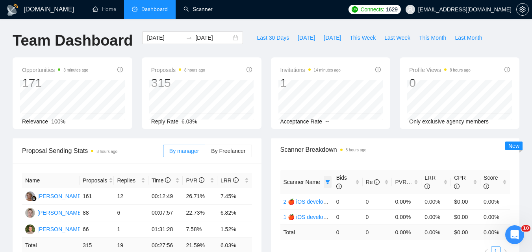
click at [330, 181] on icon "filter" at bounding box center [327, 182] width 5 height 5
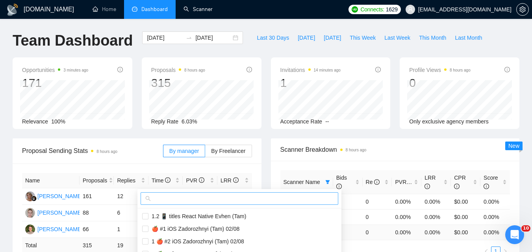
click at [275, 203] on span at bounding box center [240, 199] width 198 height 13
paste input "2 🍎 iOS App developer [PERSON_NAME] (Tam) 07/03 Profile Changed"
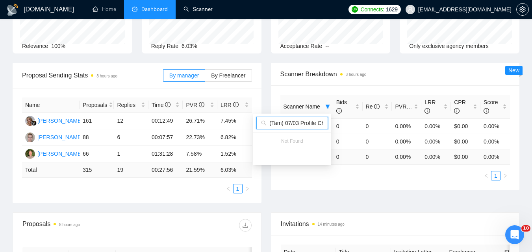
scroll to position [79, 0]
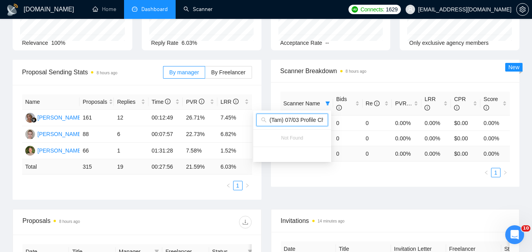
type input "2 🍎 iOS App developer [PERSON_NAME] (Tam) 07/03 Profile Changed"
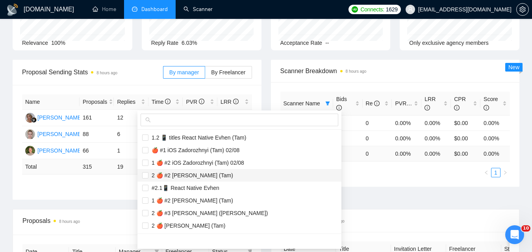
click at [353, 180] on div "Scanner Name Bids Re PVR LRR CPR Score 2 🍎 iOS developer [PERSON_NAME] (Tam) 07…" at bounding box center [395, 134] width 249 height 105
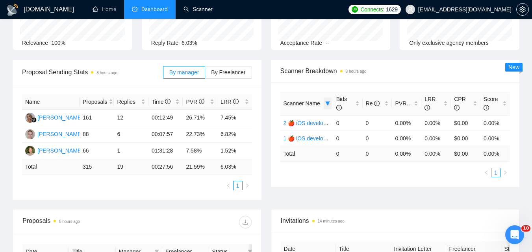
click at [328, 106] on icon "filter" at bounding box center [327, 103] width 5 height 5
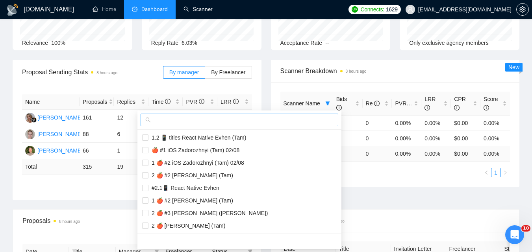
click at [308, 121] on input "text" at bounding box center [242, 120] width 181 height 9
paste input "1 🍎 iOS App development [PERSON_NAME] (Tam) 07/03 Profile Changed"
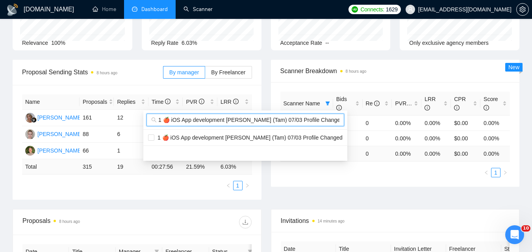
scroll to position [0, 4]
type input "1 🍎 iOS App development [PERSON_NAME] (Tam) 07/03 Profile Changed"
click at [300, 142] on li "1 🍎 iOS App development [PERSON_NAME] (Tam) 07/03 Profile Changed" at bounding box center [245, 138] width 204 height 13
checkbox input "true"
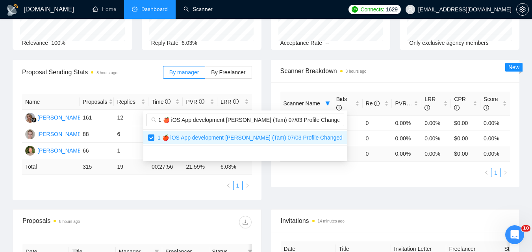
click at [364, 187] on div "Proposal Sending Stats 8 hours ago By manager By Freelancer Name Proposals Repl…" at bounding box center [266, 135] width 516 height 150
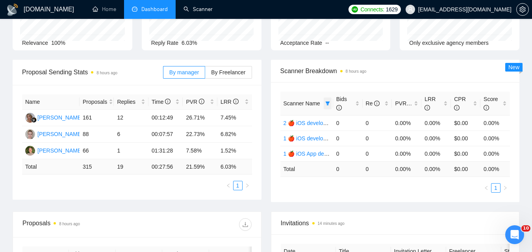
click at [328, 101] on icon "filter" at bounding box center [327, 103] width 5 height 5
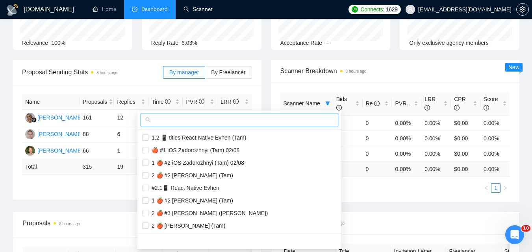
click at [293, 124] on input "text" at bounding box center [242, 120] width 181 height 9
paste input "2 🍎 iOS App development Zadorozhnyi (Tam) 07/03 Profile Changed"
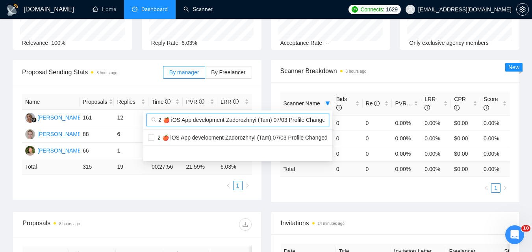
scroll to position [0, 4]
type input "2 🍎 iOS App development Zadorozhnyi (Tam) 07/03 Profile Changed"
click at [280, 135] on span "2 🍎 iOS App development Zadorozhnyi (Tam) 07/03 Profile Changed" at bounding box center [240, 138] width 173 height 6
checkbox input "true"
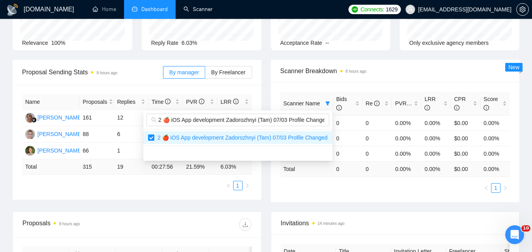
click at [366, 205] on div "Proposal Sending Stats 8 hours ago By manager By Freelancer Name Proposals Repl…" at bounding box center [266, 136] width 516 height 152
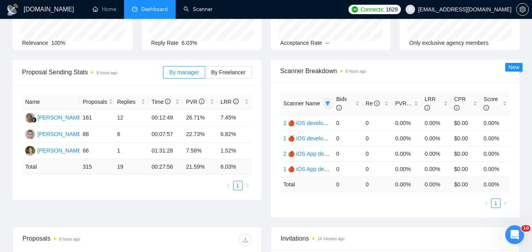
click at [326, 101] on icon "filter" at bounding box center [327, 103] width 5 height 5
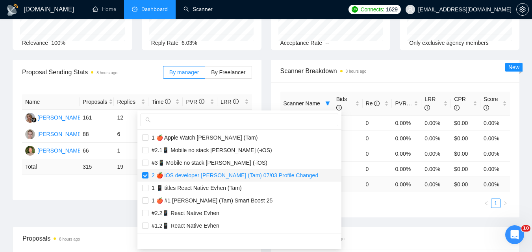
click at [180, 175] on span "2 🍎 iOS developer [PERSON_NAME] (Tam) 07/03 Profile Changed" at bounding box center [233, 176] width 170 height 6
checkbox input "false"
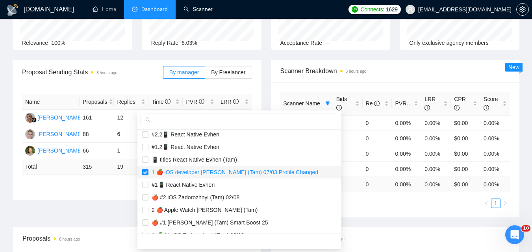
click at [183, 171] on span "1 🍎 iOS developer [PERSON_NAME] (Tam) 07/03 Profile Changed" at bounding box center [233, 172] width 170 height 6
checkbox input "false"
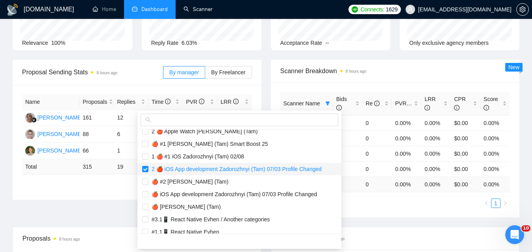
click at [185, 169] on span "2 🍎 iOS App development Zadorozhnyi (Tam) 07/03 Profile Changed" at bounding box center [234, 169] width 173 height 6
checkbox input "false"
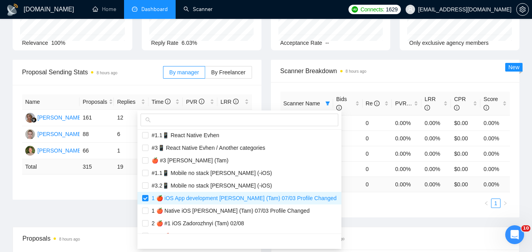
scroll to position [618, 0]
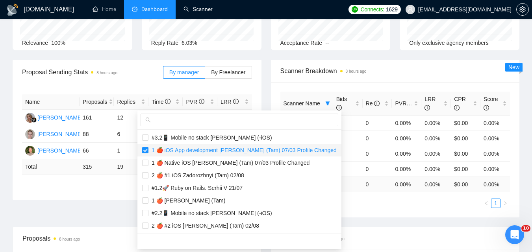
click at [195, 152] on span "1 🍎 iOS App development [PERSON_NAME] (Tam) 07/03 Profile Changed" at bounding box center [242, 150] width 188 height 6
checkbox input "false"
click at [372, 197] on div "Scanner Name Bids Re PVR LRR CPR Score 2 🍎 iOS developer [PERSON_NAME] (Tam) 07…" at bounding box center [395, 150] width 230 height 117
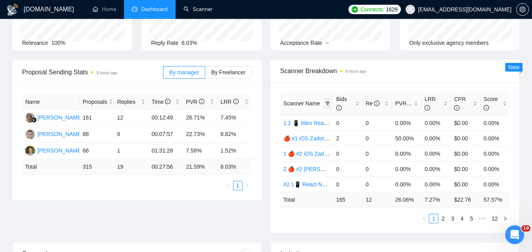
click at [330, 104] on icon "filter" at bounding box center [327, 103] width 5 height 5
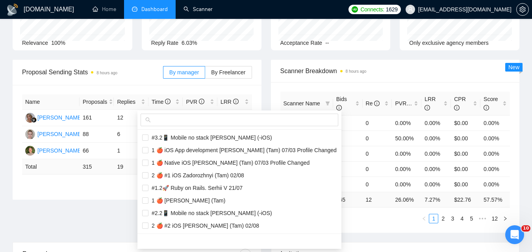
scroll to position [540, 0]
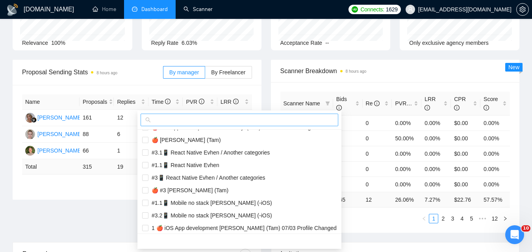
click at [308, 121] on input "text" at bounding box center [242, 120] width 181 height 9
paste input "1 🍎 iOS App development [PERSON_NAME] (Tam) 07/03 Profile Changed"
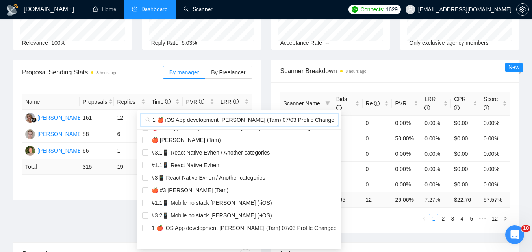
scroll to position [0, 0]
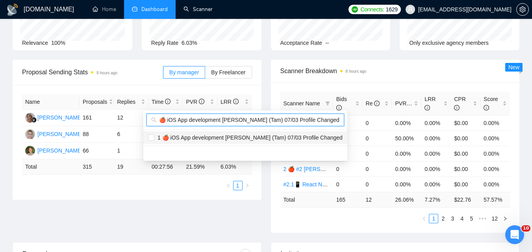
type input "1 🍎 iOS App development [PERSON_NAME] (Tam) 07/03 Profile Changed"
click at [278, 137] on span "1 🍎 iOS App development [PERSON_NAME] (Tam) 07/03 Profile Changed" at bounding box center [248, 138] width 188 height 6
checkbox input "true"
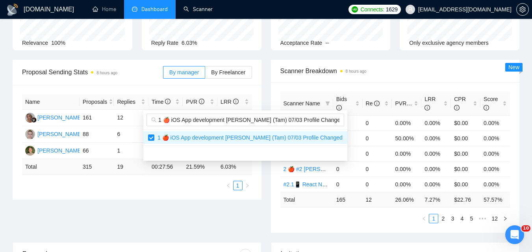
click at [362, 211] on main "Team Dashboard [DATE] [DATE] Last 30 Days [DATE] [DATE] This Week Last Week Thi…" at bounding box center [266, 223] width 507 height 541
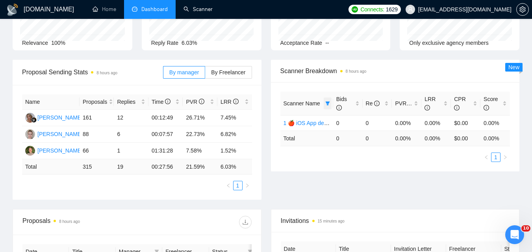
click at [330, 102] on icon "filter" at bounding box center [327, 103] width 5 height 5
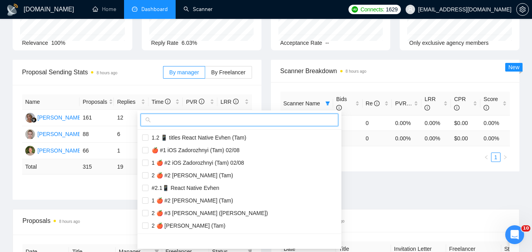
click at [309, 120] on input "text" at bounding box center [242, 120] width 181 height 9
paste input "2 🍎 iOS App development Zadorozhnyi (Tam) 07/03 Profile Changed"
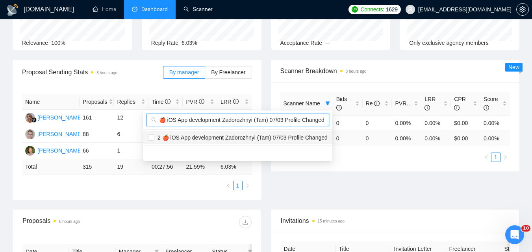
type input "2 🍎 iOS App development Zadorozhnyi (Tam) 07/03 Profile Changed"
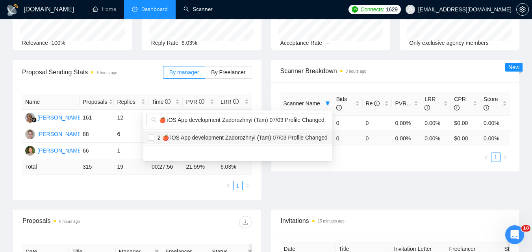
click at [293, 135] on span "2 🍎 iOS App development Zadorozhnyi (Tam) 07/03 Profile Changed" at bounding box center [240, 138] width 173 height 6
checkbox input "true"
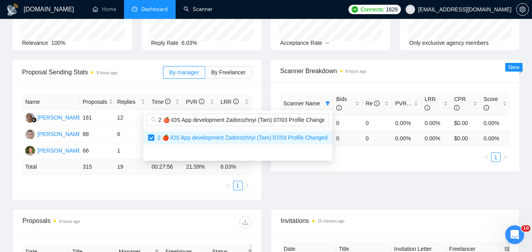
click at [378, 173] on div "Proposal Sending Stats 8 hours ago By manager By Freelancer Name Proposals Repl…" at bounding box center [266, 135] width 516 height 150
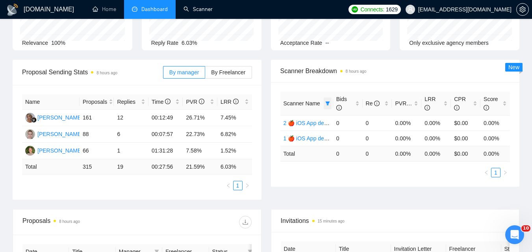
click at [329, 102] on icon "filter" at bounding box center [327, 103] width 5 height 5
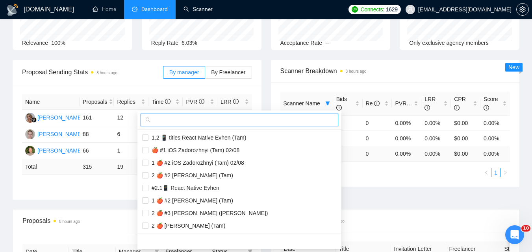
click at [287, 117] on input "text" at bounding box center [242, 120] width 181 height 9
paste input "1 🍎 Apple iOS developer [PERSON_NAME] (Tam) 07/03 Profile Changed"
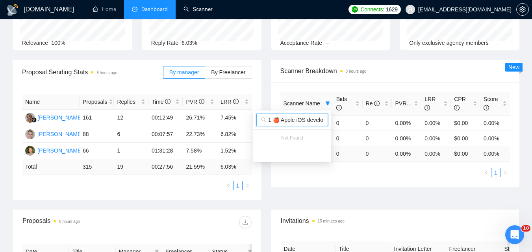
scroll to position [0, 110]
type input "1 🍎 Apple iOS developer [PERSON_NAME] (Tam) 07/03 Profile Changed"
click at [366, 180] on div "Scanner Name Bids Re PVR LRR CPR Score 2 🍎 iOS App development Zadorozhnyi (Tam…" at bounding box center [395, 134] width 249 height 105
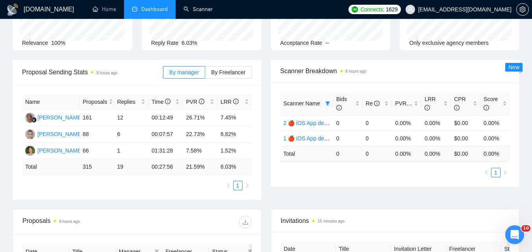
scroll to position [0, 0]
click at [331, 102] on th "Scanner Name" at bounding box center [306, 104] width 53 height 24
click at [328, 103] on icon "filter" at bounding box center [327, 104] width 4 height 4
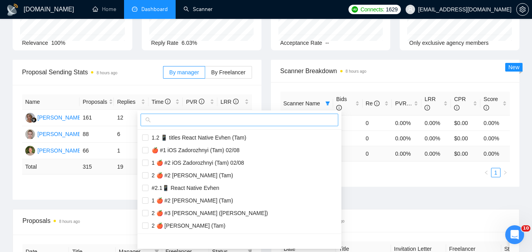
drag, startPoint x: 299, startPoint y: 126, endPoint x: 299, endPoint y: 121, distance: 4.3
click at [299, 125] on span at bounding box center [240, 120] width 198 height 13
click at [299, 121] on input "text" at bounding box center [242, 120] width 181 height 9
paste input "2 🍎 Apple iOS developer [PERSON_NAME] (Tam) 07/03 Profile Changed"
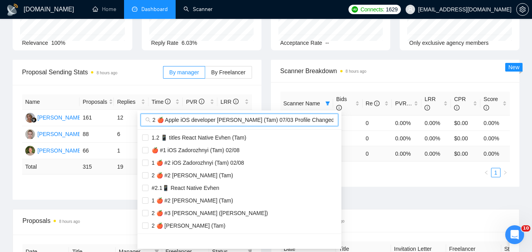
scroll to position [0, 110]
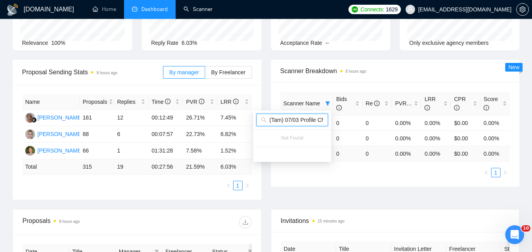
type input "2 🍎 Apple iOS developer [PERSON_NAME] (Tam) 07/03 Profile Changed"
click at [354, 186] on div "Scanner Name Bids Re PVR LRR CPR Score 2 🍎 iOS App development Zadorozhnyi (Tam…" at bounding box center [395, 134] width 249 height 105
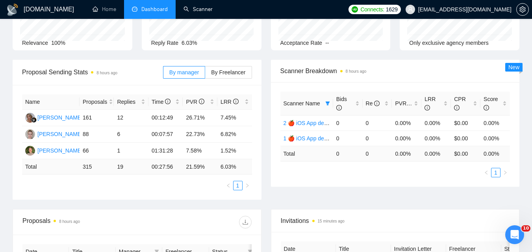
scroll to position [0, 0]
click at [330, 108] on span at bounding box center [328, 104] width 8 height 12
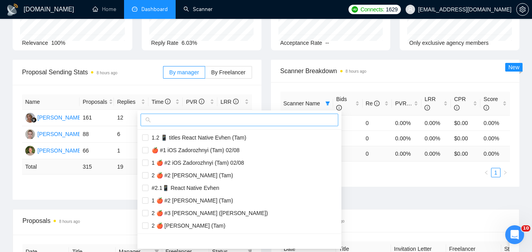
click at [228, 123] on input "text" at bounding box center [242, 120] width 181 height 9
paste input "1 🍎 [PERSON_NAME] (Tam)"
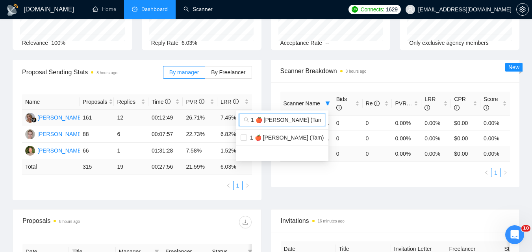
scroll to position [0, 4]
type input "1 🍎 [PERSON_NAME] (Tam)"
click at [267, 141] on span "1 🍎 [PERSON_NAME] (Tam)" at bounding box center [285, 138] width 77 height 6
checkbox input "true"
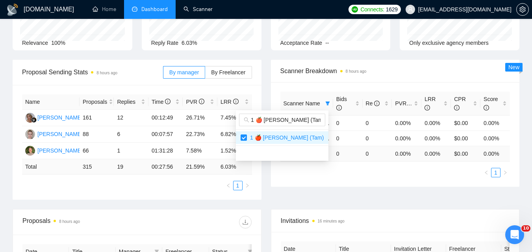
click at [390, 198] on div "Proposal Sending Stats 8 hours ago By manager By Freelancer Name Proposals Repl…" at bounding box center [266, 135] width 516 height 150
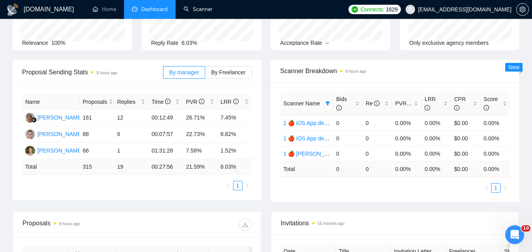
click at [395, 188] on ul "1" at bounding box center [395, 188] width 230 height 9
click at [328, 100] on span at bounding box center [328, 104] width 8 height 12
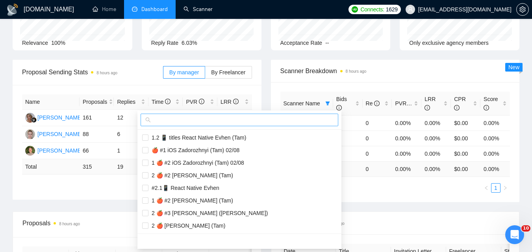
click at [280, 119] on input "text" at bounding box center [242, 120] width 181 height 9
paste input "2 🍎 [PERSON_NAME] (Tam)"
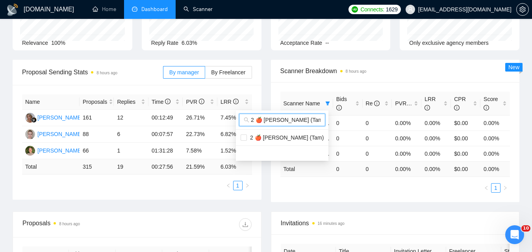
scroll to position [0, 4]
type input "2 🍎 [PERSON_NAME] (Tam)"
click at [288, 136] on span "2 🍎 [PERSON_NAME] (Tam)" at bounding box center [285, 138] width 77 height 6
checkbox input "true"
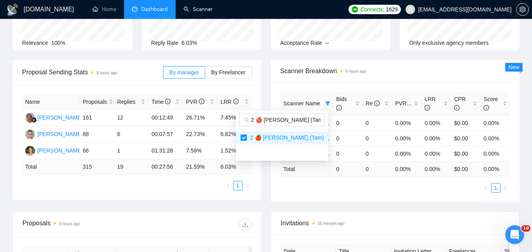
click at [373, 195] on div "Scanner Name Bids Re PVR LRR CPR Score 2 🍎 iOS App development [PERSON_NAME] (T…" at bounding box center [395, 142] width 249 height 120
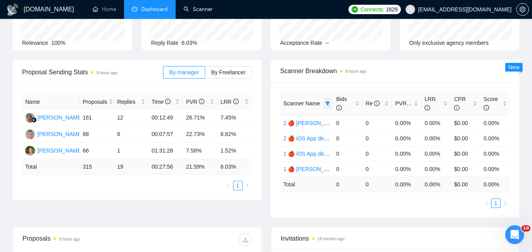
click at [327, 99] on span at bounding box center [328, 104] width 8 height 12
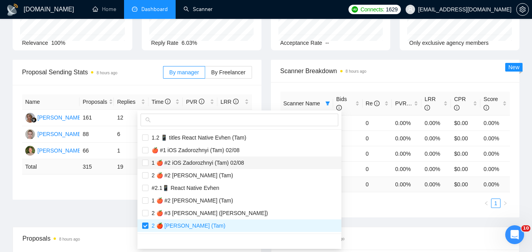
scroll to position [39, 0]
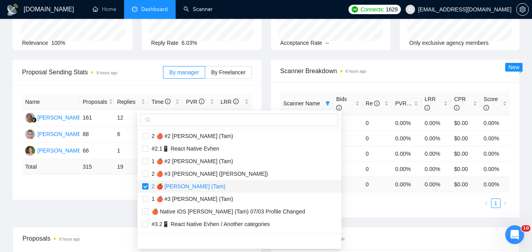
click at [197, 187] on span "2 🍎 [PERSON_NAME] (Tam)" at bounding box center [186, 187] width 77 height 6
checkbox input "false"
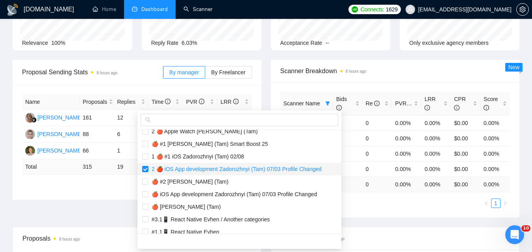
click at [203, 167] on span "2 🍎 iOS App development Zadorozhnyi (Tam) 07/03 Profile Changed" at bounding box center [234, 169] width 173 height 6
checkbox input "false"
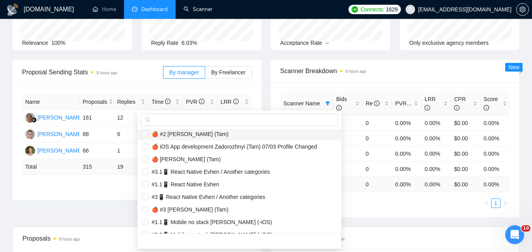
scroll to position [618, 0]
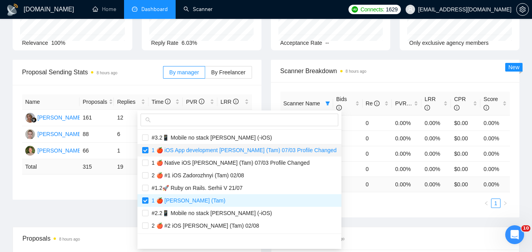
click at [203, 150] on span "1 🍎 iOS App development [PERSON_NAME] (Tam) 07/03 Profile Changed" at bounding box center [242, 150] width 188 height 6
checkbox input "false"
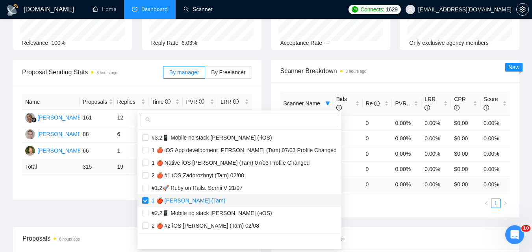
click at [202, 198] on span "1 🍎 [PERSON_NAME] (Tam)" at bounding box center [186, 201] width 77 height 6
checkbox input "false"
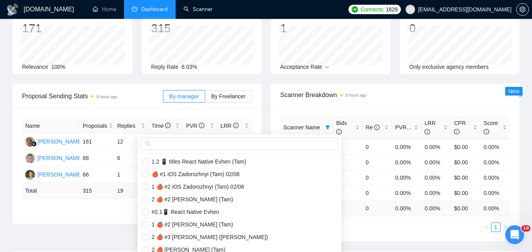
scroll to position [39, 0]
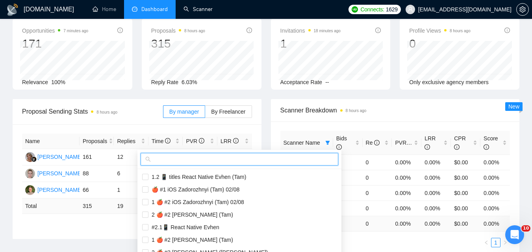
click at [195, 158] on input "text" at bounding box center [242, 159] width 181 height 9
paste input "1 🍎 Swift UI [PERSON_NAME] (Tam)"
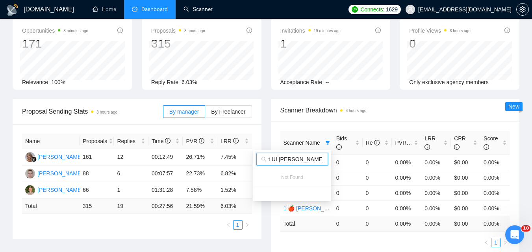
scroll to position [0, 0]
click at [309, 154] on span "1 🍎 Swift UI [PERSON_NAME] (Tam)" at bounding box center [292, 159] width 72 height 13
paste input "2"
type input "2 🍎 Swift UI [PERSON_NAME] (Tam)"
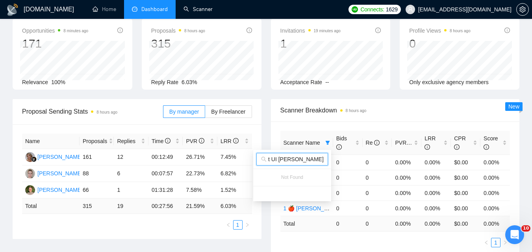
click at [333, 113] on span "Scanner Breakdown 8 hours ago" at bounding box center [395, 111] width 230 height 10
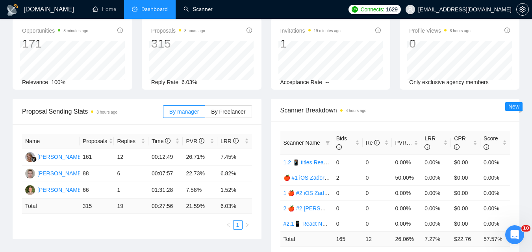
scroll to position [0, 0]
click at [314, 142] on span "Scanner Name" at bounding box center [302, 143] width 37 height 6
click at [332, 141] on th "Scanner Name" at bounding box center [306, 143] width 53 height 24
click at [327, 141] on icon "filter" at bounding box center [327, 143] width 4 height 4
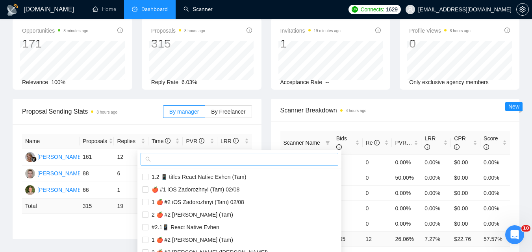
click at [305, 163] on input "text" at bounding box center [242, 159] width 181 height 9
paste input "2 🍎 Swift UI [PERSON_NAME] (Tam)"
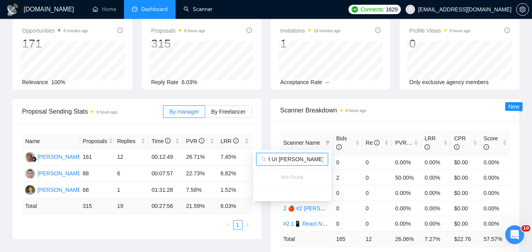
type input "2 🍎 Swift UI [PERSON_NAME] (Tam)"
click at [351, 118] on div "Scanner Breakdown 8 hours ago" at bounding box center [395, 110] width 230 height 22
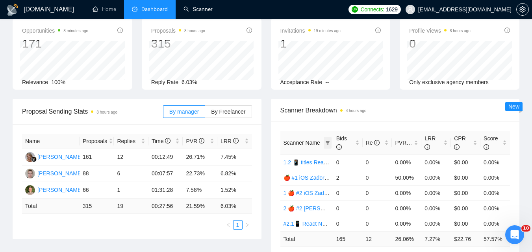
click at [330, 141] on span at bounding box center [328, 143] width 8 height 12
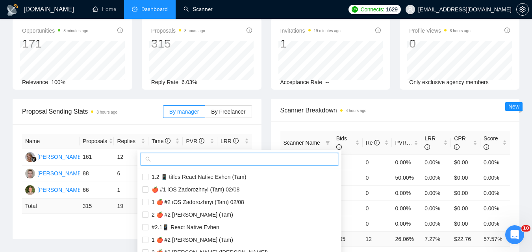
click at [308, 162] on input "text" at bounding box center [242, 159] width 181 height 9
paste input "1 🍎 Apple Watch [PERSON_NAME] (Tam)"
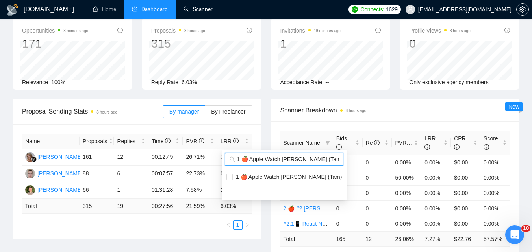
scroll to position [0, 4]
type input "1 🍎 Apple Watch [PERSON_NAME] (Tam)"
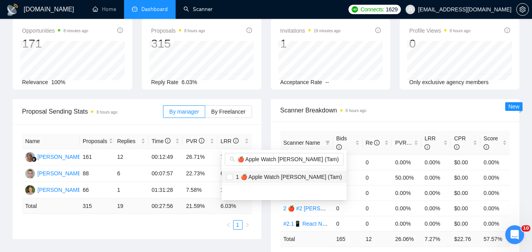
click at [278, 176] on span "1 🍎 Apple Watch [PERSON_NAME] (Tam)" at bounding box center [287, 177] width 109 height 6
checkbox input "true"
click at [383, 114] on span "Scanner Breakdown 8 hours ago" at bounding box center [395, 111] width 230 height 10
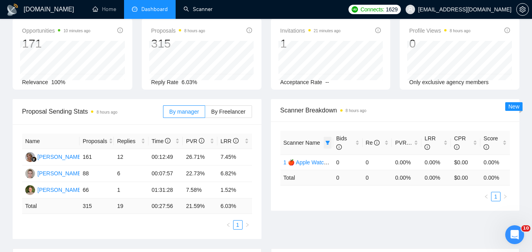
click at [328, 139] on span at bounding box center [328, 143] width 8 height 12
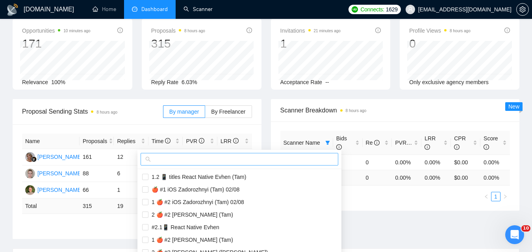
click at [300, 161] on input "text" at bounding box center [242, 159] width 181 height 9
paste input "2 🍎 Apple Watch [PERSON_NAME] (Tam)"
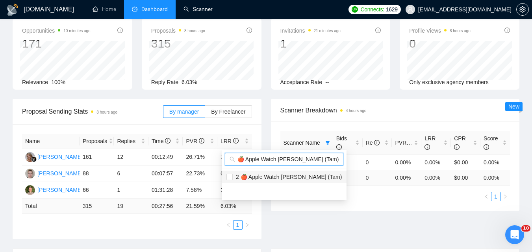
type input "2 🍎 Apple Watch [PERSON_NAME] (Tam)"
click at [279, 175] on span "2 🍎 Apple Watch [PERSON_NAME] (Tam)" at bounding box center [287, 177] width 109 height 6
checkbox input "true"
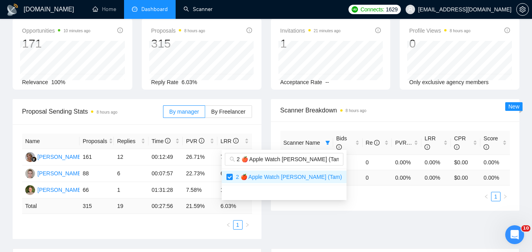
click at [343, 217] on div "Proposal Sending Stats 8 hours ago By manager By Freelancer Name Proposals Repl…" at bounding box center [266, 174] width 516 height 150
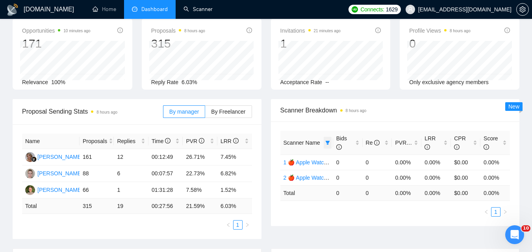
click at [327, 146] on span at bounding box center [328, 143] width 8 height 12
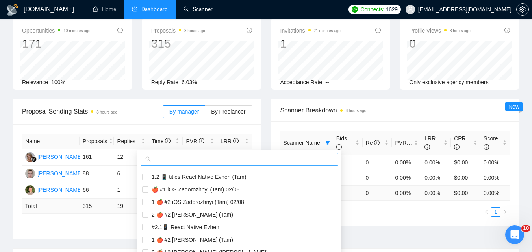
click at [303, 163] on input "text" at bounding box center [242, 159] width 181 height 9
paste input "1🍎 iOS mobile developer/development [PERSON_NAME] (Tam) 07/03 Profile Changed"
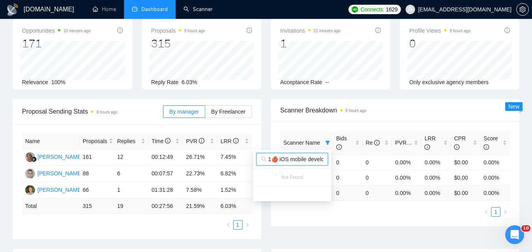
scroll to position [0, 145]
type input "1🍎 iOS mobile developer/development [PERSON_NAME] (Tam) 07/03 Profile Changed"
click at [347, 215] on ul "1" at bounding box center [395, 212] width 230 height 9
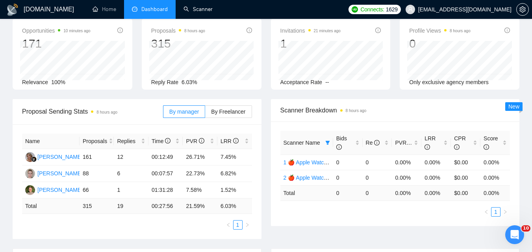
scroll to position [0, 0]
click at [329, 142] on icon "filter" at bounding box center [327, 143] width 5 height 5
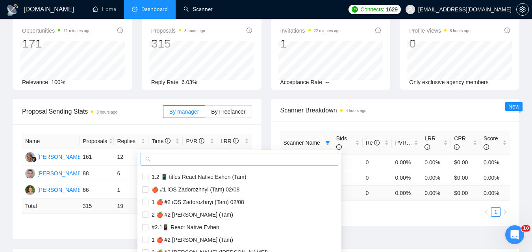
click at [314, 158] on input "text" at bounding box center [242, 159] width 181 height 9
paste input "2 🍎 iOS mobile developer/development [PERSON_NAME] (Tam) 07/03 Profile Changed"
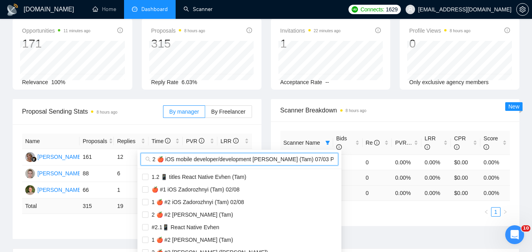
scroll to position [0, 147]
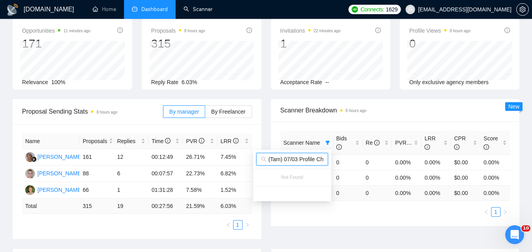
type input "2 🍎 iOS mobile developer/development [PERSON_NAME] (Tam) 07/03 Profile Changed"
click at [390, 219] on div "Scanner Name Bids Re PVR LRR CPR Score 1 🍎 Apple Watch [PERSON_NAME] (Tam) 0 0 …" at bounding box center [395, 174] width 249 height 105
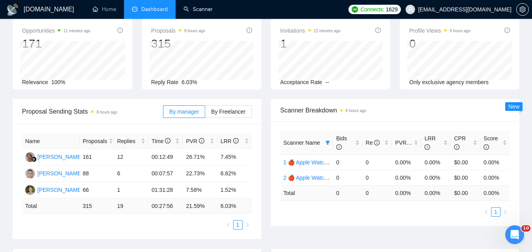
scroll to position [0, 0]
click at [327, 141] on icon "filter" at bounding box center [327, 143] width 5 height 5
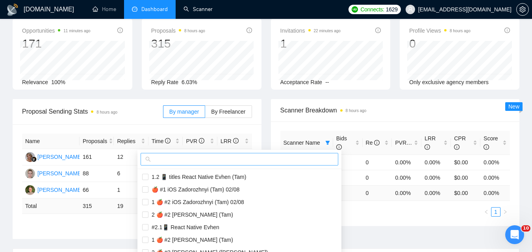
click at [284, 154] on span at bounding box center [240, 159] width 198 height 13
click at [284, 156] on input "text" at bounding box center [242, 159] width 181 height 9
paste input "1 🍎 iOS mobile app developer/development [PERSON_NAME] (Tam) 07/03 Profile Chan…"
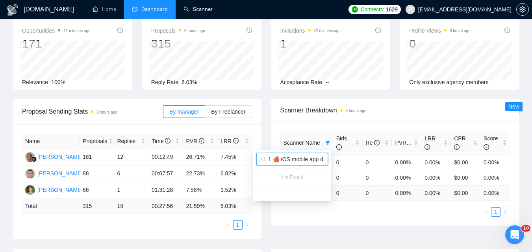
scroll to position [0, 158]
drag, startPoint x: 289, startPoint y: 159, endPoint x: 336, endPoint y: 160, distance: 47.7
click at [335, 160] on body "[DOMAIN_NAME] Home Dashboard Scanner Connects: 1629 [EMAIL_ADDRESS][DOMAIN_NAME…" at bounding box center [266, 87] width 532 height 252
type input "1 🍎 iOS mobile app developer/development Zadorozhnyi (Tam)"
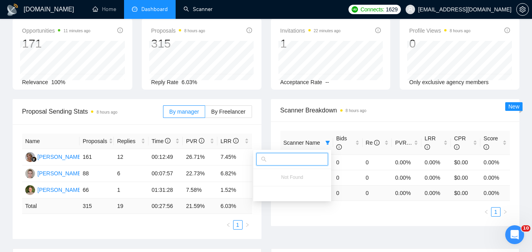
click at [345, 210] on ul "1" at bounding box center [395, 212] width 230 height 9
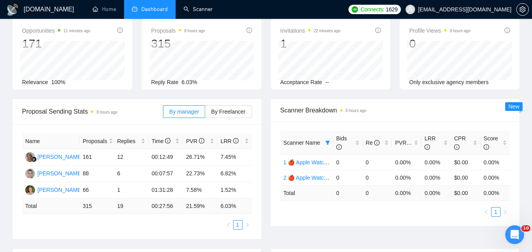
click at [332, 139] on th "Scanner Name" at bounding box center [306, 143] width 53 height 24
click at [330, 141] on icon "filter" at bounding box center [327, 143] width 5 height 5
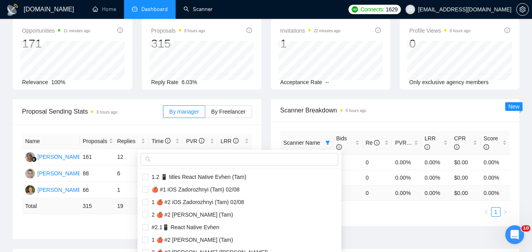
click at [308, 166] on div at bounding box center [239, 159] width 204 height 19
click at [309, 160] on input "text" at bounding box center [242, 159] width 181 height 9
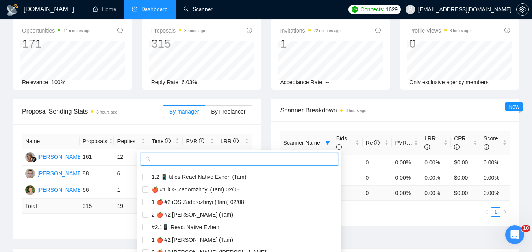
paste input "2 🍎 iOS mobile app developer/development [PERSON_NAME] (Tam) 07/03 Profile Chan…"
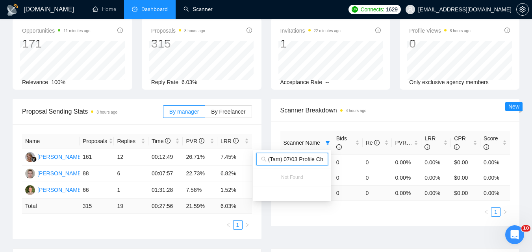
type input "2 🍎 iOS mobile app developer/development [PERSON_NAME] (Tam) 07/03 Profile Chan…"
click at [364, 214] on ul "1" at bounding box center [395, 212] width 230 height 9
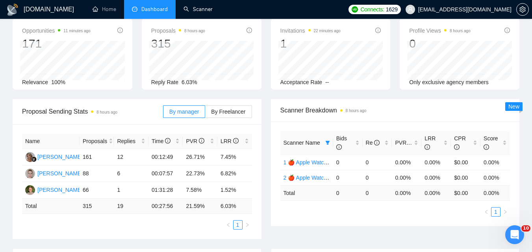
scroll to position [0, 0]
click at [328, 142] on icon "filter" at bounding box center [327, 143] width 4 height 4
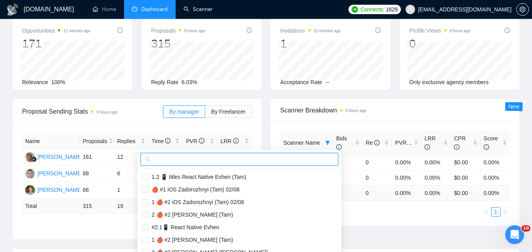
click at [286, 158] on input "text" at bounding box center [242, 159] width 181 height 9
paste input "1 🍎 iOS mobile application developer/development [PERSON_NAME] (Tam) 07/03 Prof…"
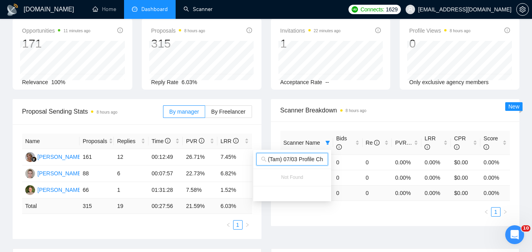
type input "1 🍎 iOS mobile application developer/development [PERSON_NAME] (Tam) 07/03 Prof…"
click at [378, 209] on ul "1" at bounding box center [395, 212] width 230 height 9
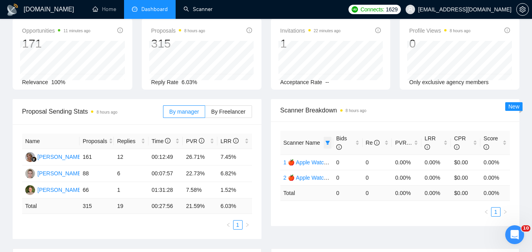
click at [328, 142] on icon "filter" at bounding box center [327, 143] width 4 height 4
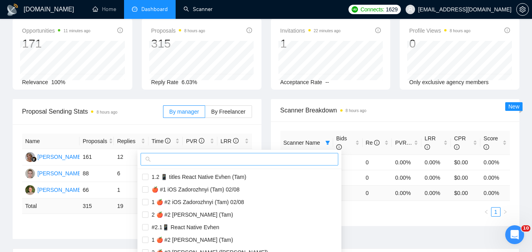
click at [324, 153] on div at bounding box center [239, 159] width 204 height 19
click at [315, 159] on input "text" at bounding box center [242, 159] width 181 height 9
paste input "2 🍎 iOS mobile application developer/development [PERSON_NAME] (Tam) 07/03 Prof…"
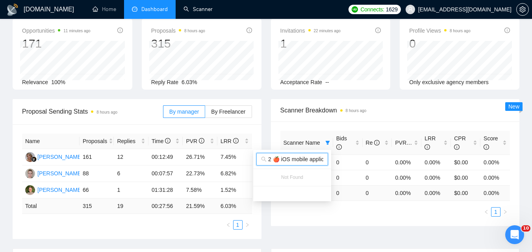
scroll to position [0, 175]
type input "2 🍎 iOS mobile application developer/development [PERSON_NAME] (Tam) 07/03 Prof…"
drag, startPoint x: 367, startPoint y: 215, endPoint x: 366, endPoint y: 212, distance: 4.4
click at [367, 214] on ul "1" at bounding box center [395, 212] width 230 height 9
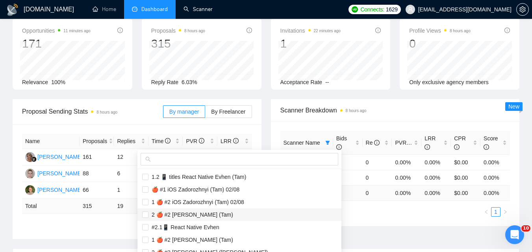
scroll to position [0, 0]
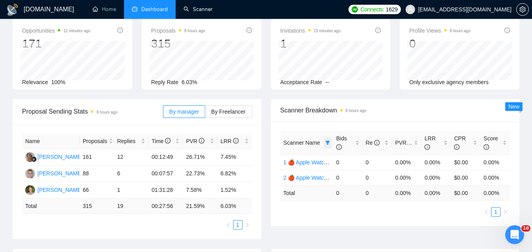
click at [327, 142] on icon "filter" at bounding box center [327, 143] width 4 height 4
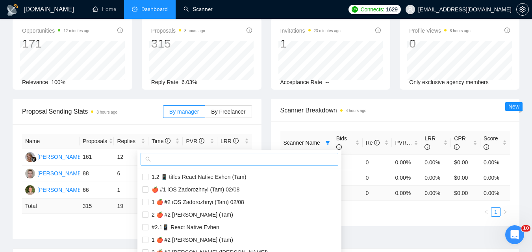
click at [304, 158] on input "text" at bounding box center [242, 159] width 181 height 9
paste input "1 🍎 Native iOS [PERSON_NAME] (Tam) 07/03 Profile Changed"
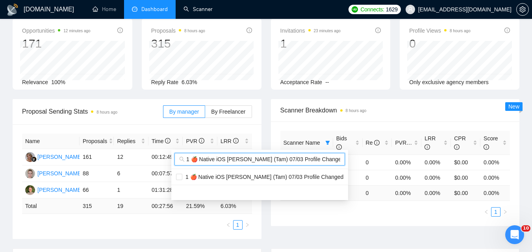
scroll to position [0, 4]
type input "1 🍎 Native iOS [PERSON_NAME] (Tam) 07/03 Profile Changed"
click at [294, 174] on span "1 🍎 Native iOS [PERSON_NAME] (Tam) 07/03 Profile Changed" at bounding box center [262, 177] width 161 height 6
checkbox input "true"
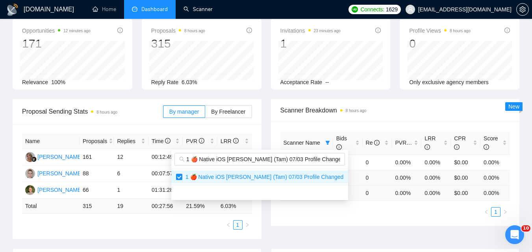
click at [417, 213] on div "Scanner Name Bids Re PVR LRR CPR Score 1 🍎 Apple Watch [PERSON_NAME] (Tam) 0 0 …" at bounding box center [395, 174] width 230 height 86
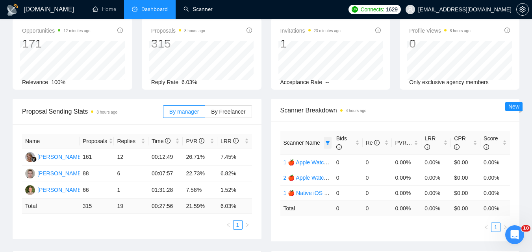
click at [327, 142] on icon "filter" at bounding box center [327, 143] width 4 height 4
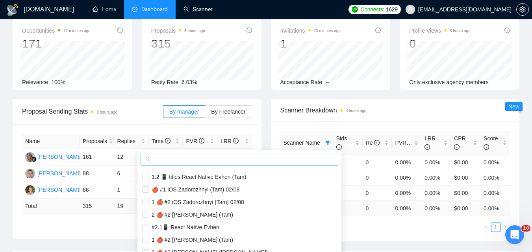
click at [295, 154] on span at bounding box center [240, 159] width 198 height 13
paste input "2 🍎 Native iOS [PERSON_NAME] (Tam) 07/03 Profile Changed"
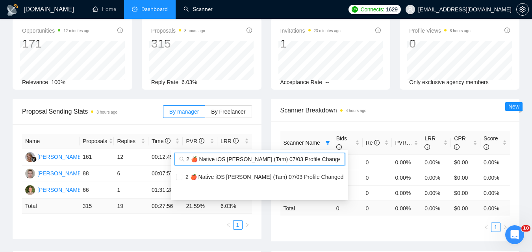
scroll to position [0, 4]
type input "2 🍎 Native iOS [PERSON_NAME] (Tam) 07/03 Profile Changed"
click at [292, 171] on ul "2 🍎 Native iOS [PERSON_NAME] (Tam) 07/03 Profile Changed" at bounding box center [259, 177] width 177 height 16
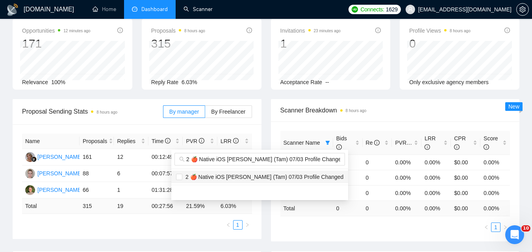
click at [295, 174] on span "2 🍎 Native iOS [PERSON_NAME] (Tam) 07/03 Profile Changed" at bounding box center [262, 177] width 161 height 6
checkbox input "true"
click at [376, 228] on div "Scanner Name Bids Re PVR LRR CPR Score 1 🍎 Apple Watch Zadorozhnyi (Tam) 0 0 0.…" at bounding box center [395, 181] width 230 height 101
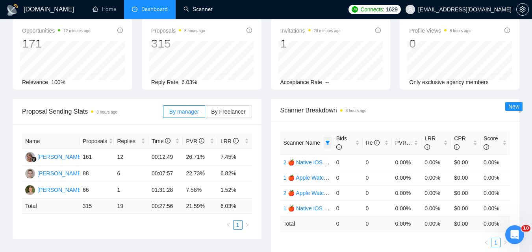
click at [331, 140] on span at bounding box center [328, 143] width 8 height 12
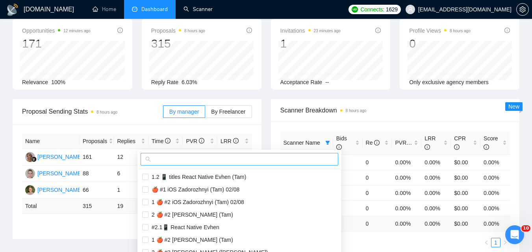
click at [292, 159] on input "text" at bounding box center [242, 159] width 181 height 9
paste input "#1.1🚀 Ruby on Rails. Serhii V 21/07"
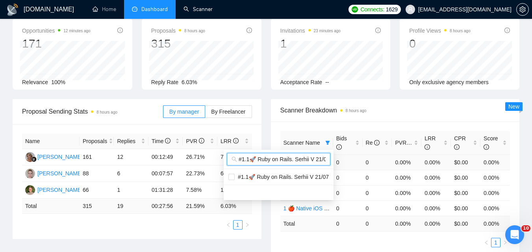
scroll to position [0, 4]
type input "#1.1🚀 Ruby on Rails. Serhii V 21/07"
click at [286, 177] on span "#1.1🚀 Ruby on Rails. Serhii V 21/07" at bounding box center [282, 177] width 94 height 6
checkbox input "true"
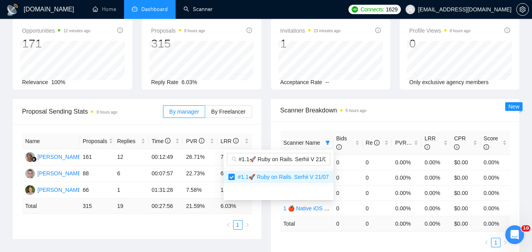
click at [379, 115] on div "Scanner Breakdown 8 hours ago" at bounding box center [395, 110] width 230 height 22
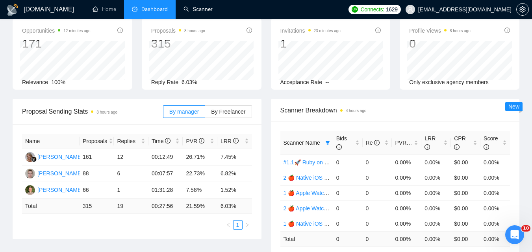
scroll to position [79, 0]
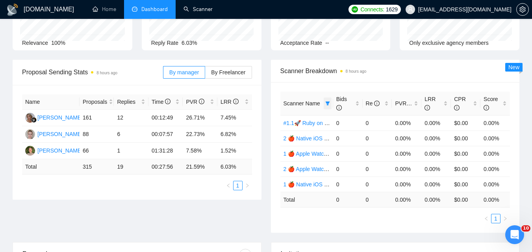
click at [326, 106] on span at bounding box center [328, 104] width 8 height 12
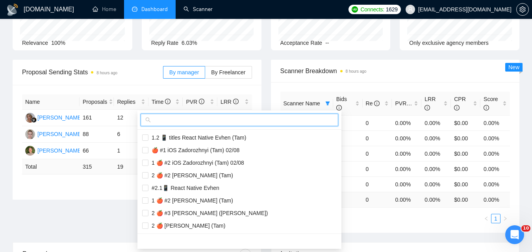
click at [280, 121] on input "text" at bounding box center [242, 120] width 181 height 9
paste input "#1.2🚀 Ruby on Rails. Serhii V 21/07"
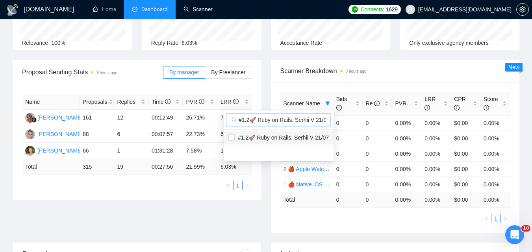
scroll to position [0, 4]
type input "#1.2🚀 Ruby on Rails. Serhii V 21/07"
click at [295, 136] on span "#1.2🚀 Ruby on Rails. Serhii V 21/07" at bounding box center [282, 138] width 94 height 6
checkbox input "true"
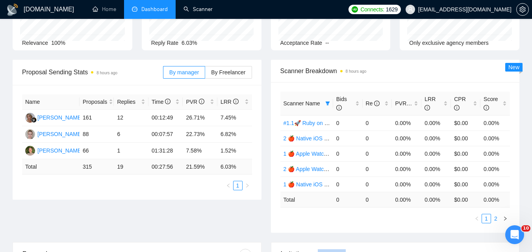
click at [497, 219] on link "2" at bounding box center [496, 219] width 9 height 9
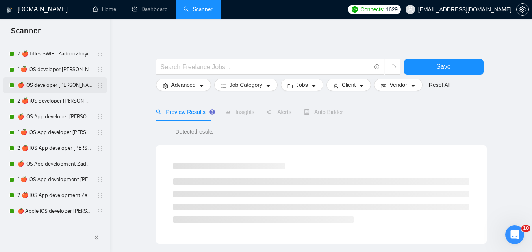
scroll to position [1103, 0]
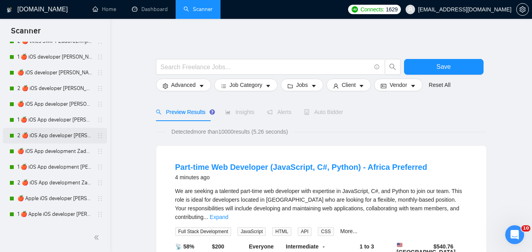
click at [76, 139] on link "2 🍎 iOS App developer [PERSON_NAME] (Tam) 07/03 Profile Changed" at bounding box center [54, 136] width 75 height 16
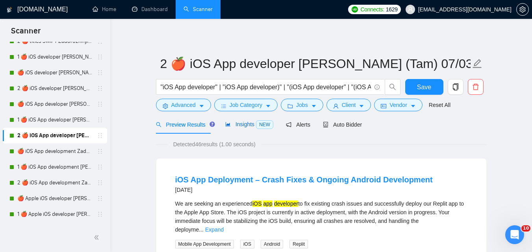
click at [247, 128] on span "Insights NEW" at bounding box center [249, 124] width 48 height 6
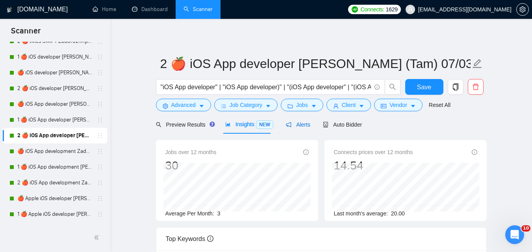
click at [304, 128] on span "Alerts" at bounding box center [298, 125] width 24 height 6
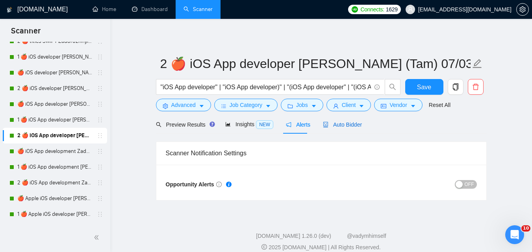
click at [335, 122] on span "Auto Bidder" at bounding box center [342, 125] width 39 height 6
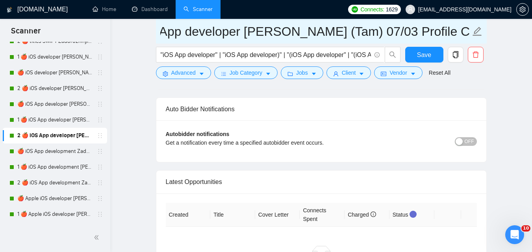
scroll to position [0, 69]
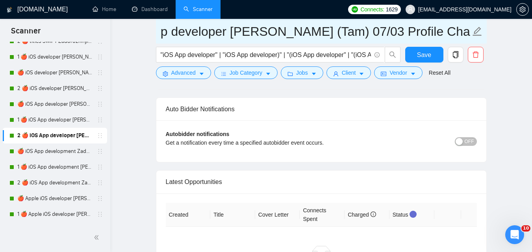
drag, startPoint x: 178, startPoint y: 35, endPoint x: 503, endPoint y: 48, distance: 325.2
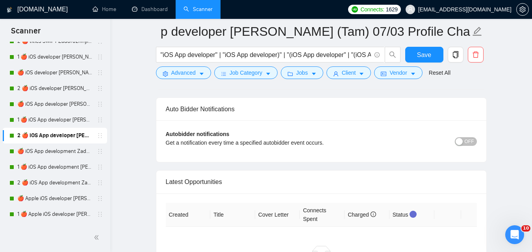
scroll to position [0, 0]
